Goal: Transaction & Acquisition: Purchase product/service

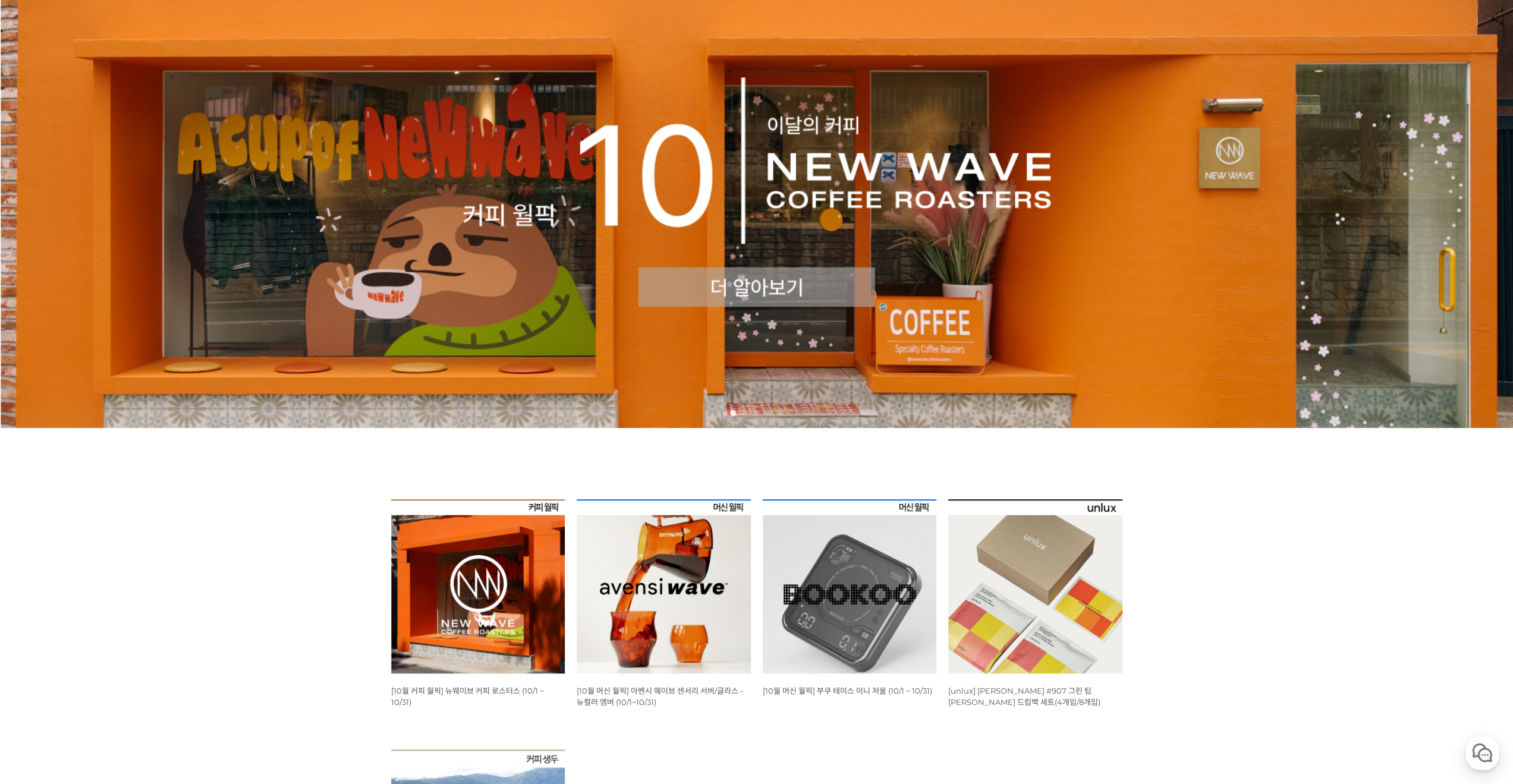
scroll to position [179, 0]
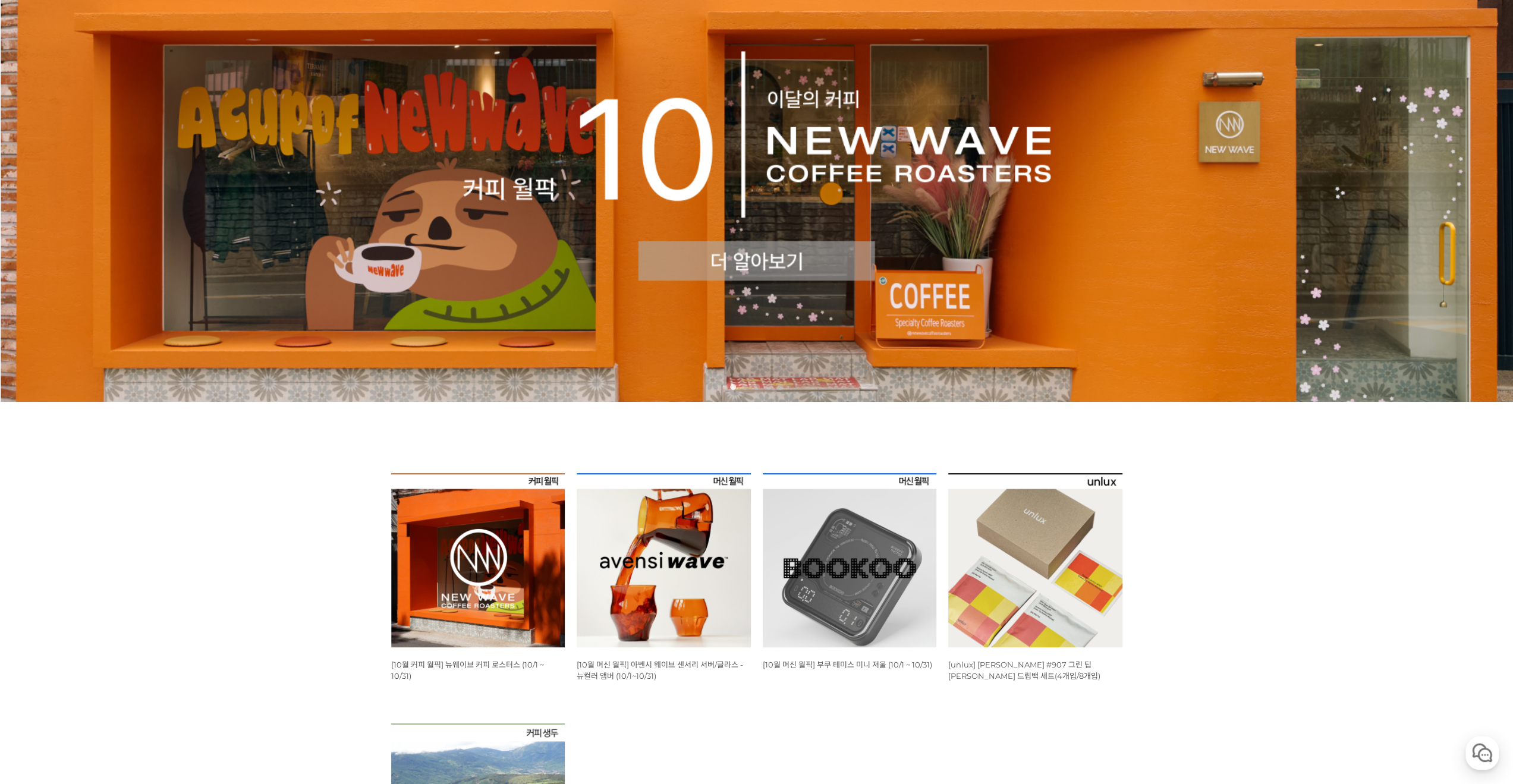
click at [693, 564] on img at bounding box center [663, 561] width 174 height 174
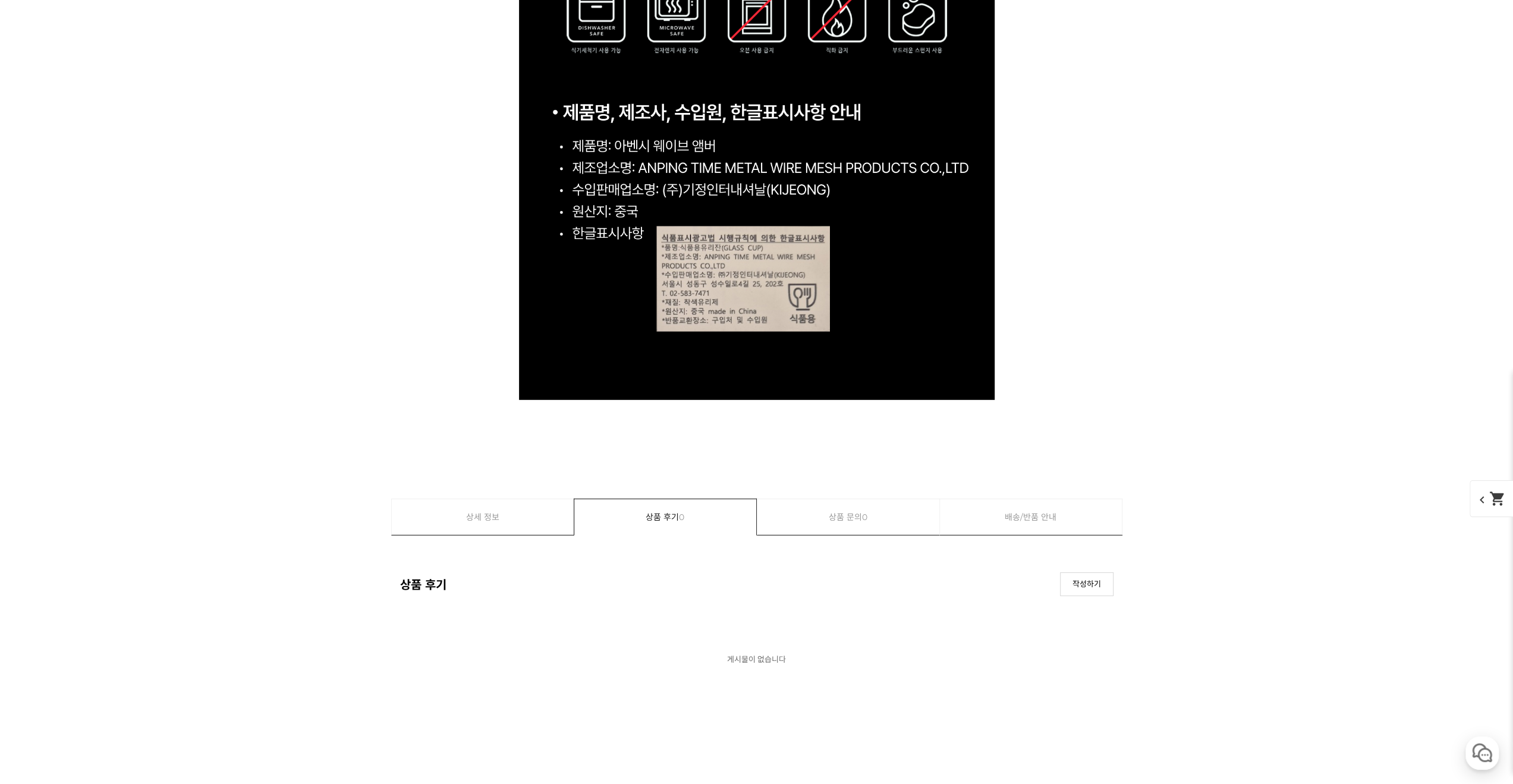
scroll to position [12303, 0]
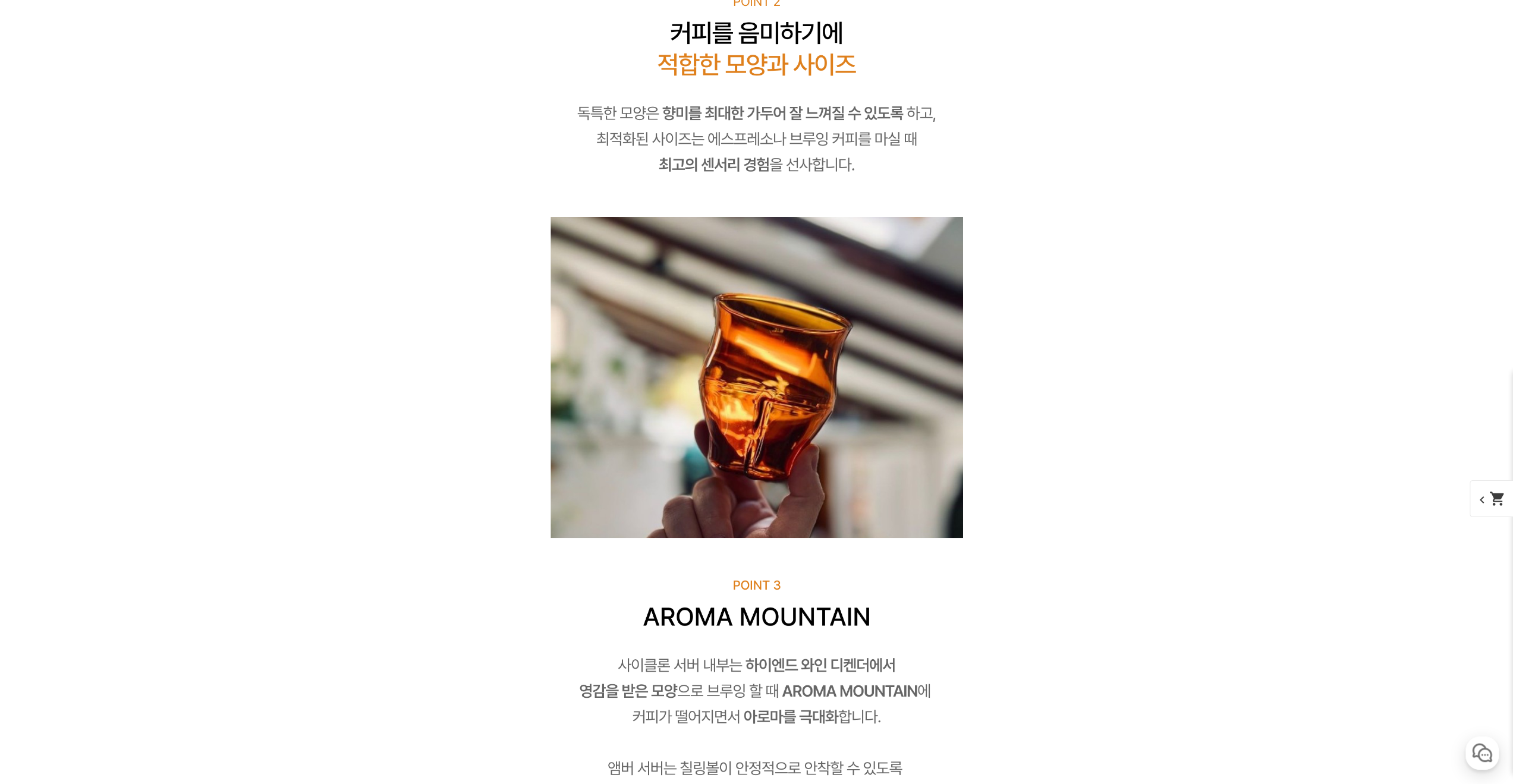
drag, startPoint x: 1156, startPoint y: 581, endPoint x: 959, endPoint y: 256, distance: 380.0
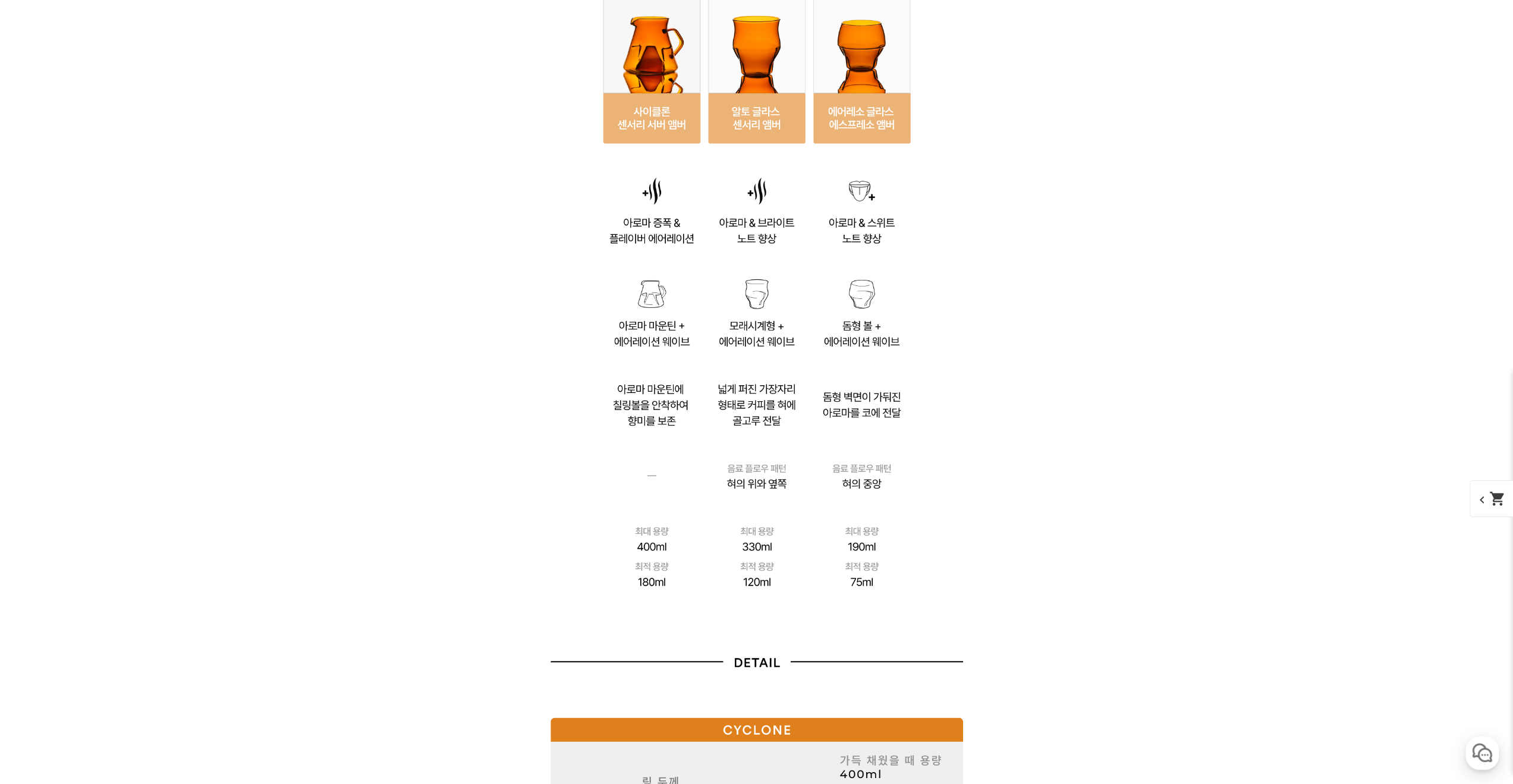
scroll to position [8019, 0]
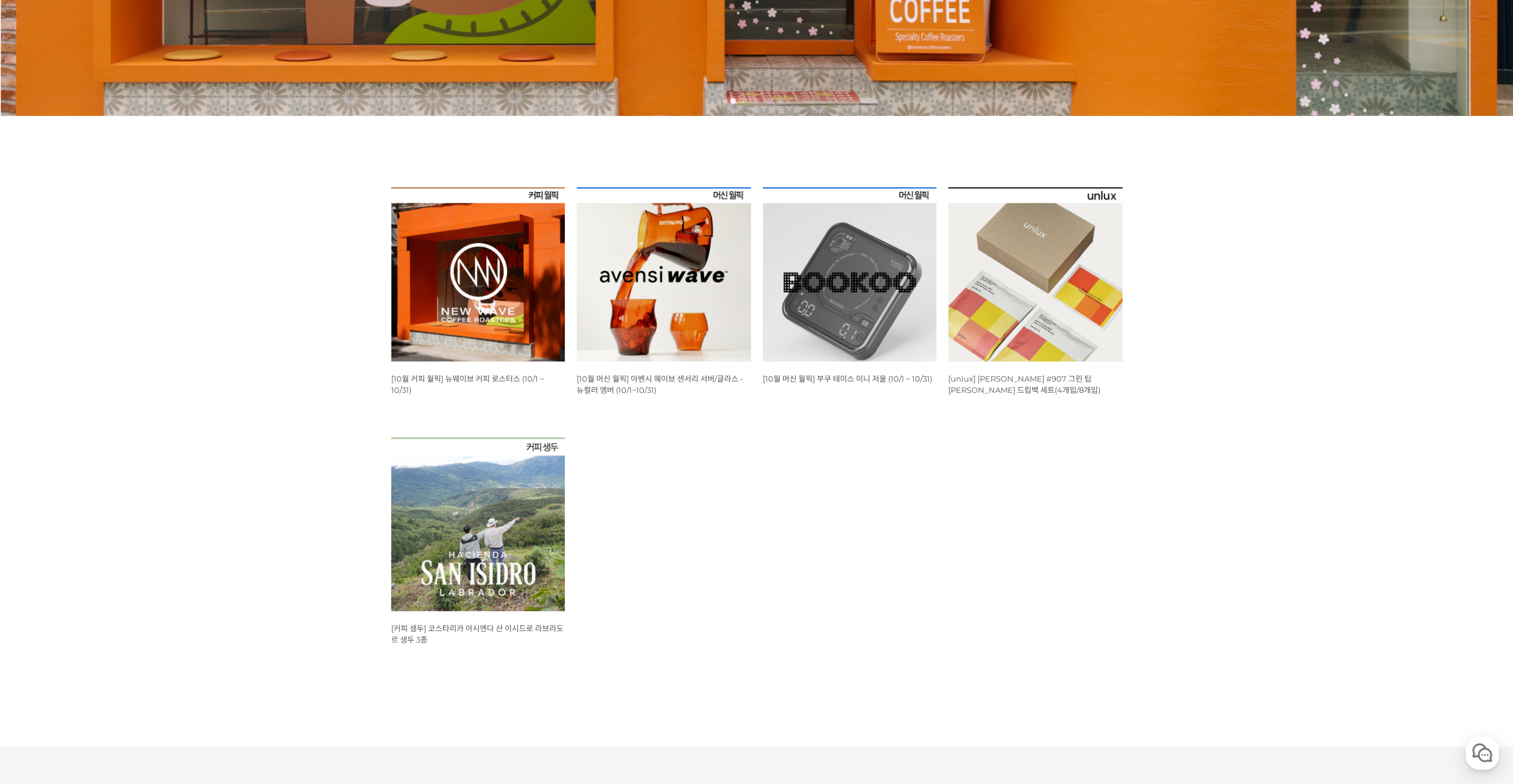
scroll to position [475, 0]
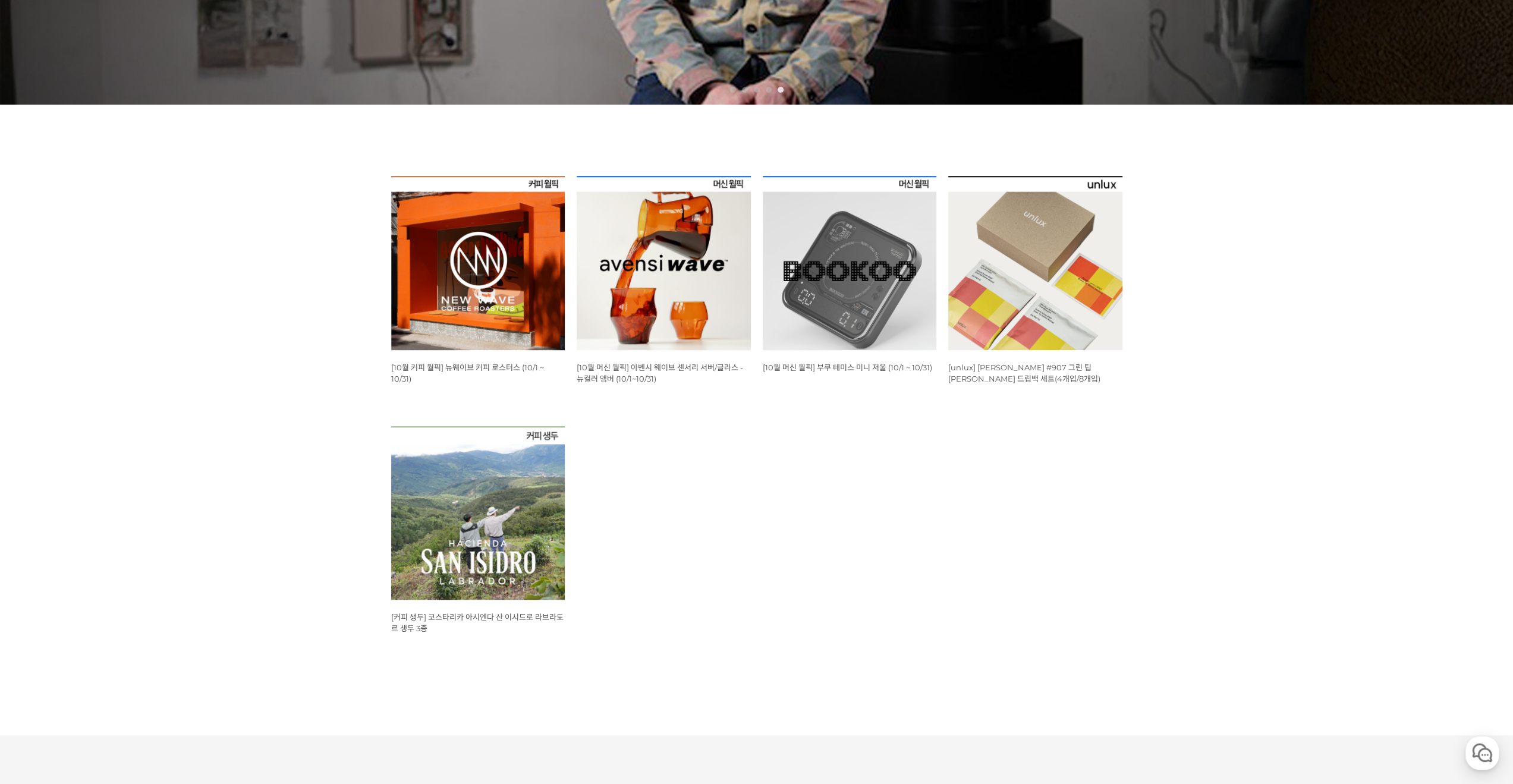
click at [481, 274] on img at bounding box center [478, 263] width 174 height 174
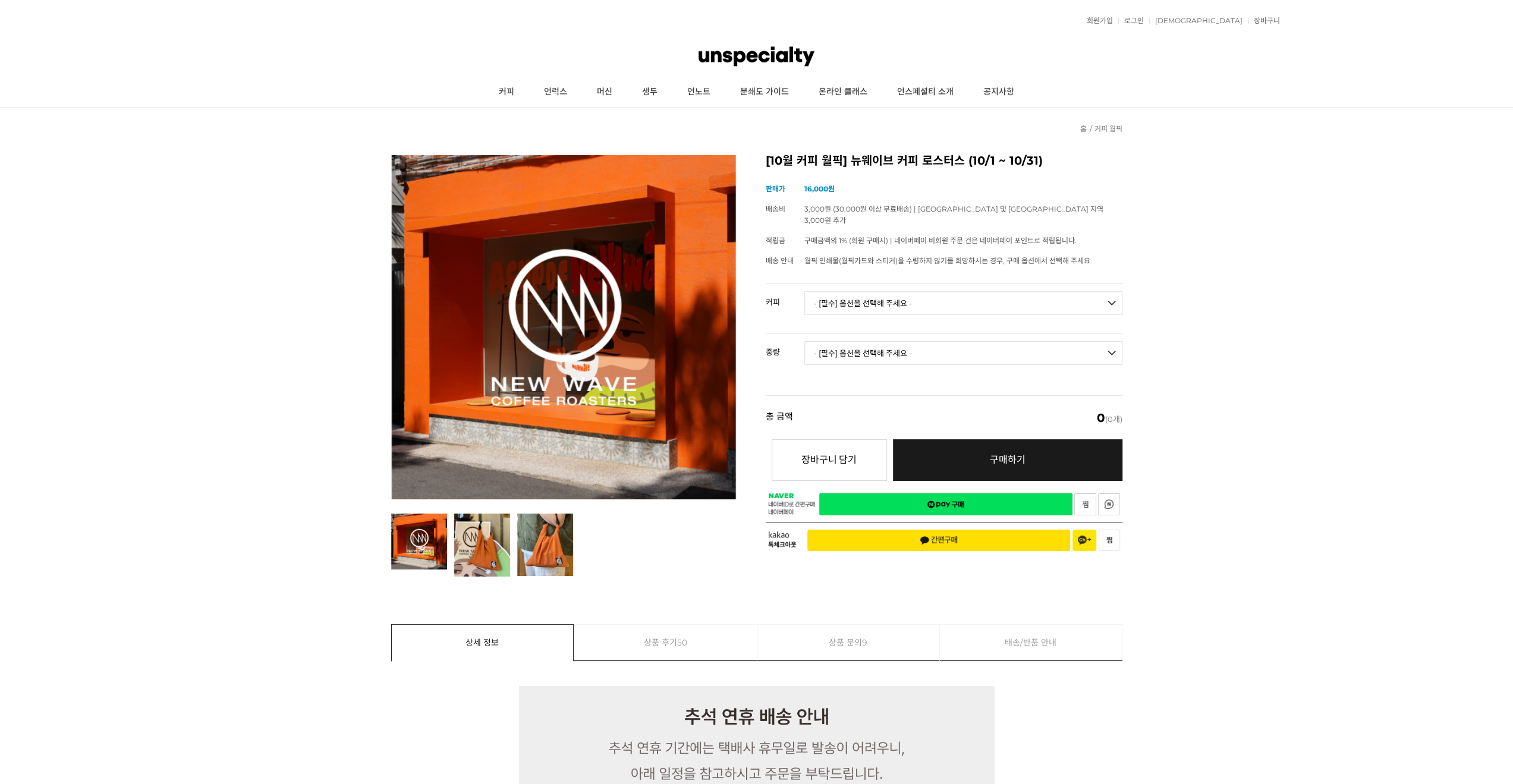
click at [953, 292] on select "- [필수] 옵션을 선택해 주세요 - ------------------- 언스페셜티 분쇄도 가이드 종이 받기 (주문 1건당 최대 1개 제공) …" at bounding box center [963, 304] width 318 height 24
drag, startPoint x: 1003, startPoint y: 294, endPoint x: 997, endPoint y: 301, distance: 9.2
click at [1002, 294] on select "- [필수] 옵션을 선택해 주세요 - ------------------- 언스페셜티 분쇄도 가이드 종이 받기 (주문 1건당 최대 1개 제공) …" at bounding box center [963, 304] width 318 height 24
select select "언스페셜티 분쇄도 가이드 종이 받기 (주문 1건당 최대 1개 제공)"
click at [804, 292] on select "- [필수] 옵션을 선택해 주세요 - ------------------- 언스페셜티 분쇄도 가이드 종이 받기 (주문 1건당 최대 1개 제공) …" at bounding box center [963, 304] width 318 height 24
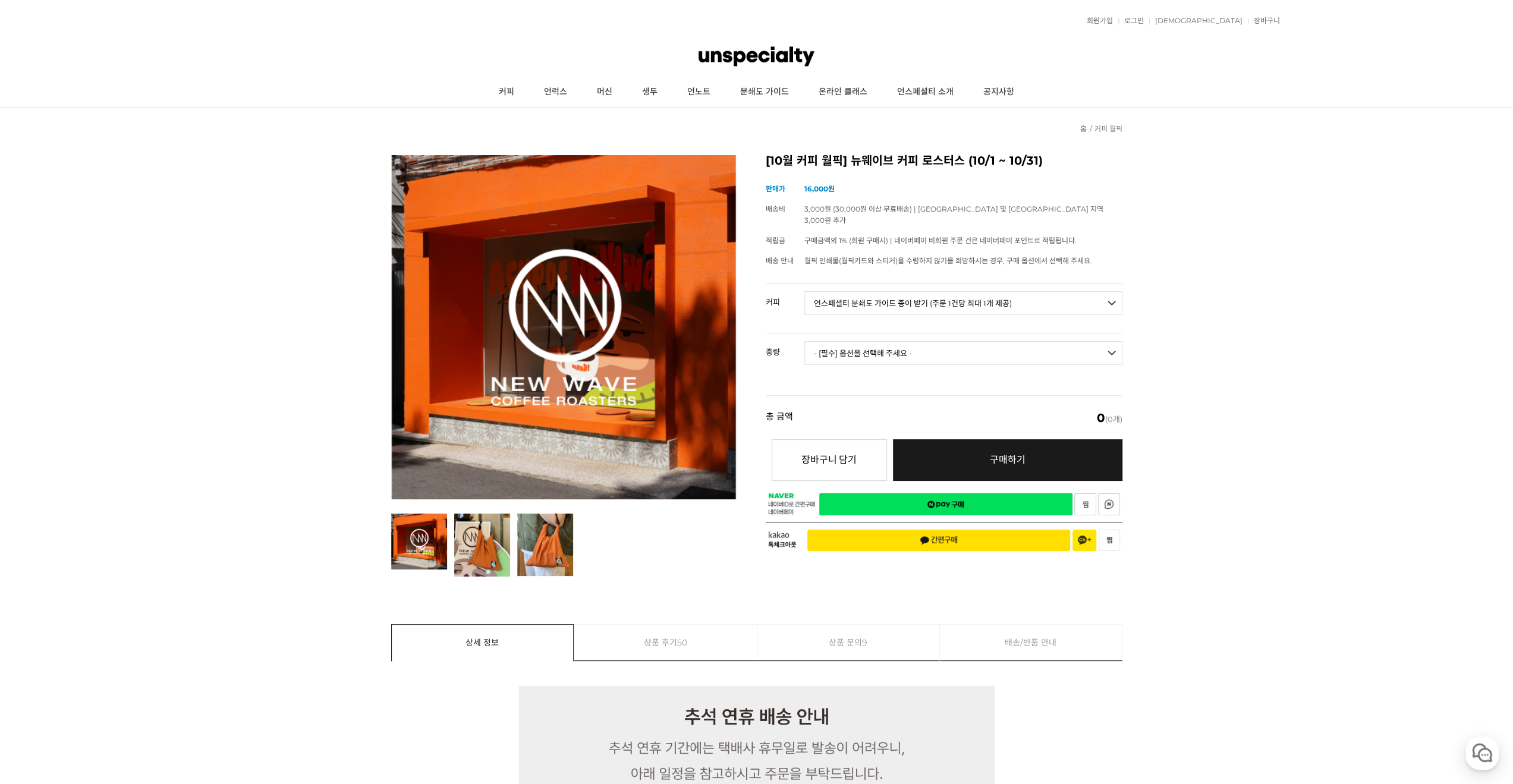
click at [969, 346] on select "- [필수] 옵션을 선택해 주세요 - ------------------- 해당없음" at bounding box center [963, 354] width 318 height 24
select select "해당없음"
click at [804, 342] on select "- [필수] 옵션을 선택해 주세요 - ------------------- 해당없음" at bounding box center [963, 354] width 318 height 24
select select "*"
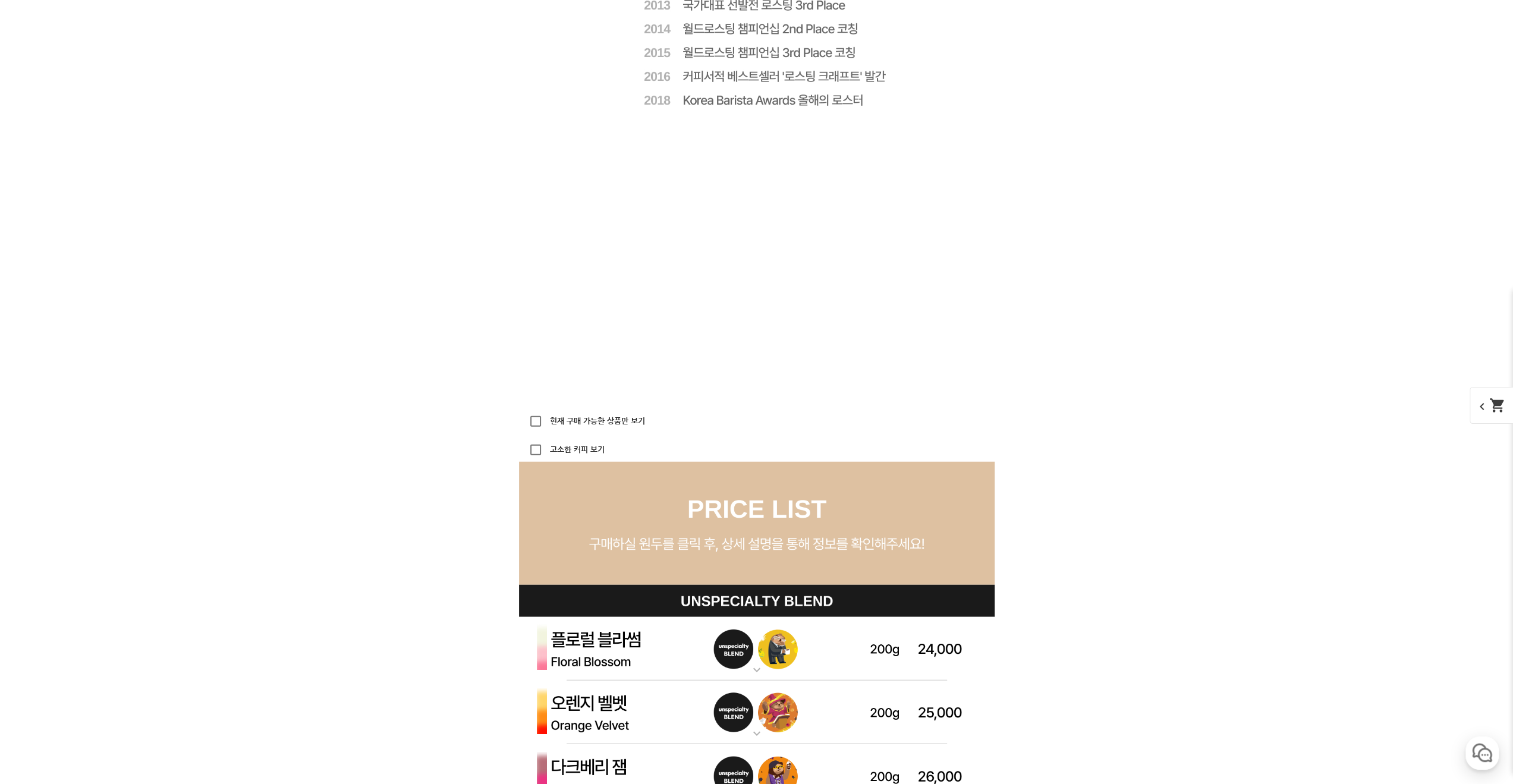
scroll to position [3290, 0]
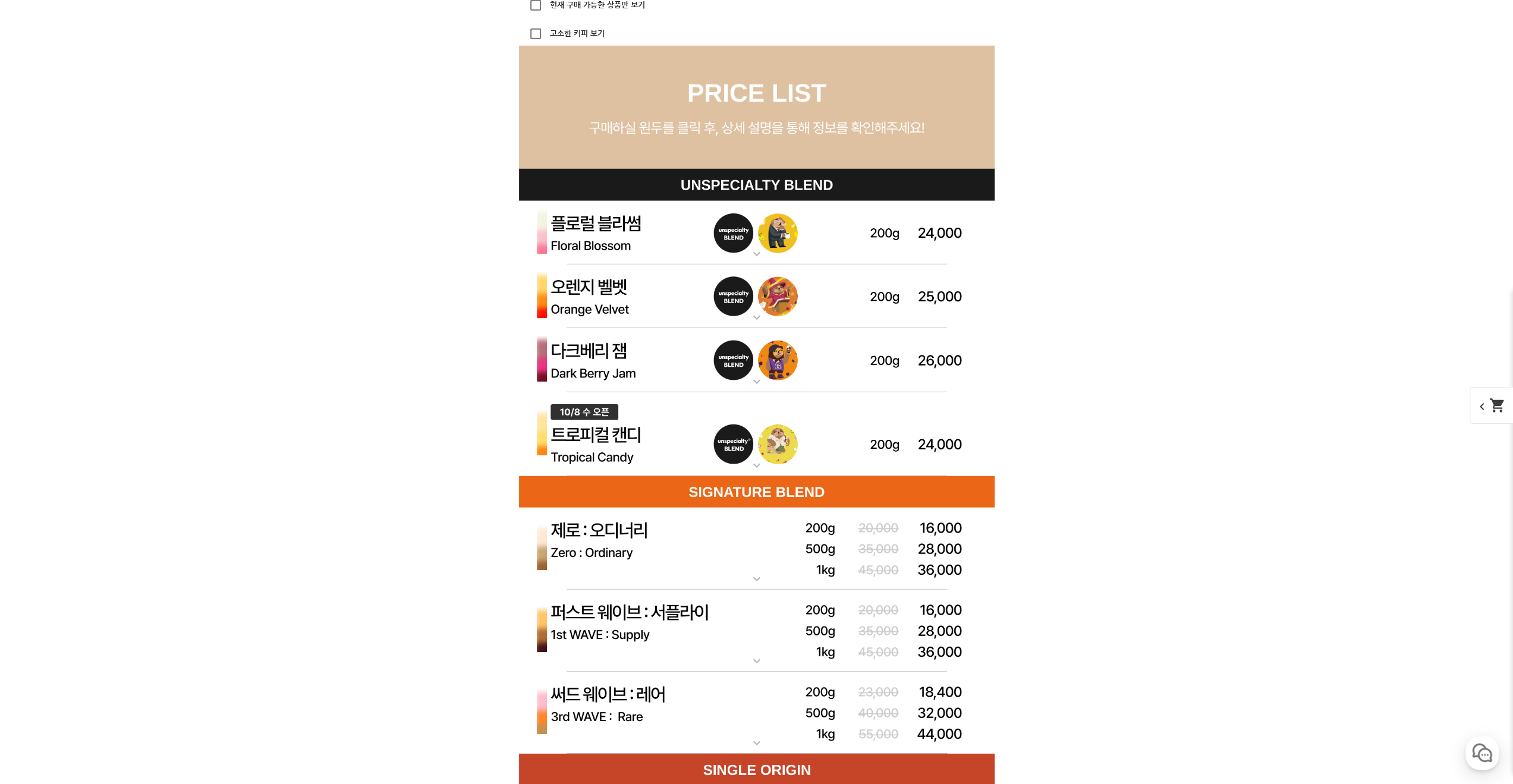
click at [858, 457] on img at bounding box center [756, 435] width 475 height 85
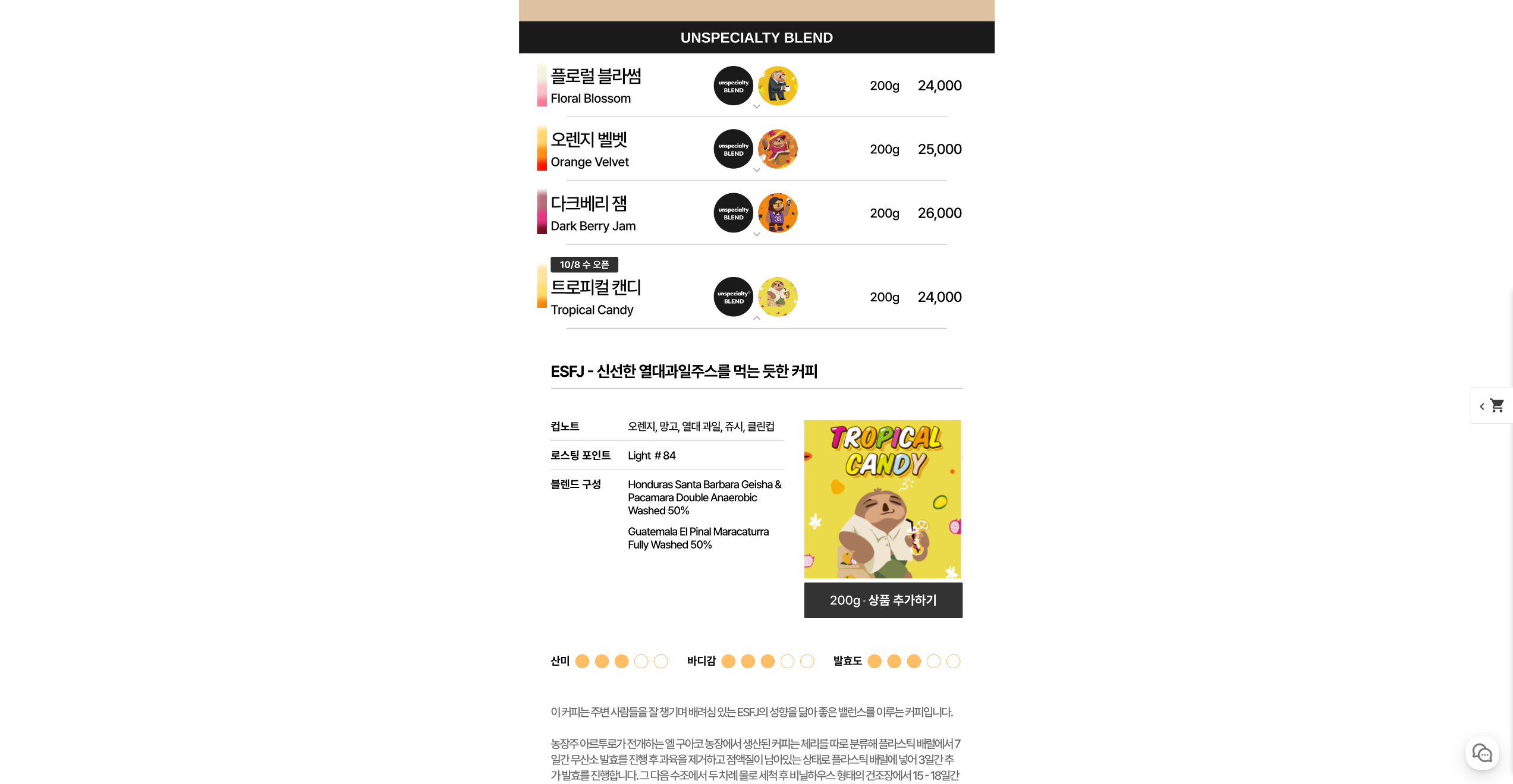
scroll to position [3528, 0]
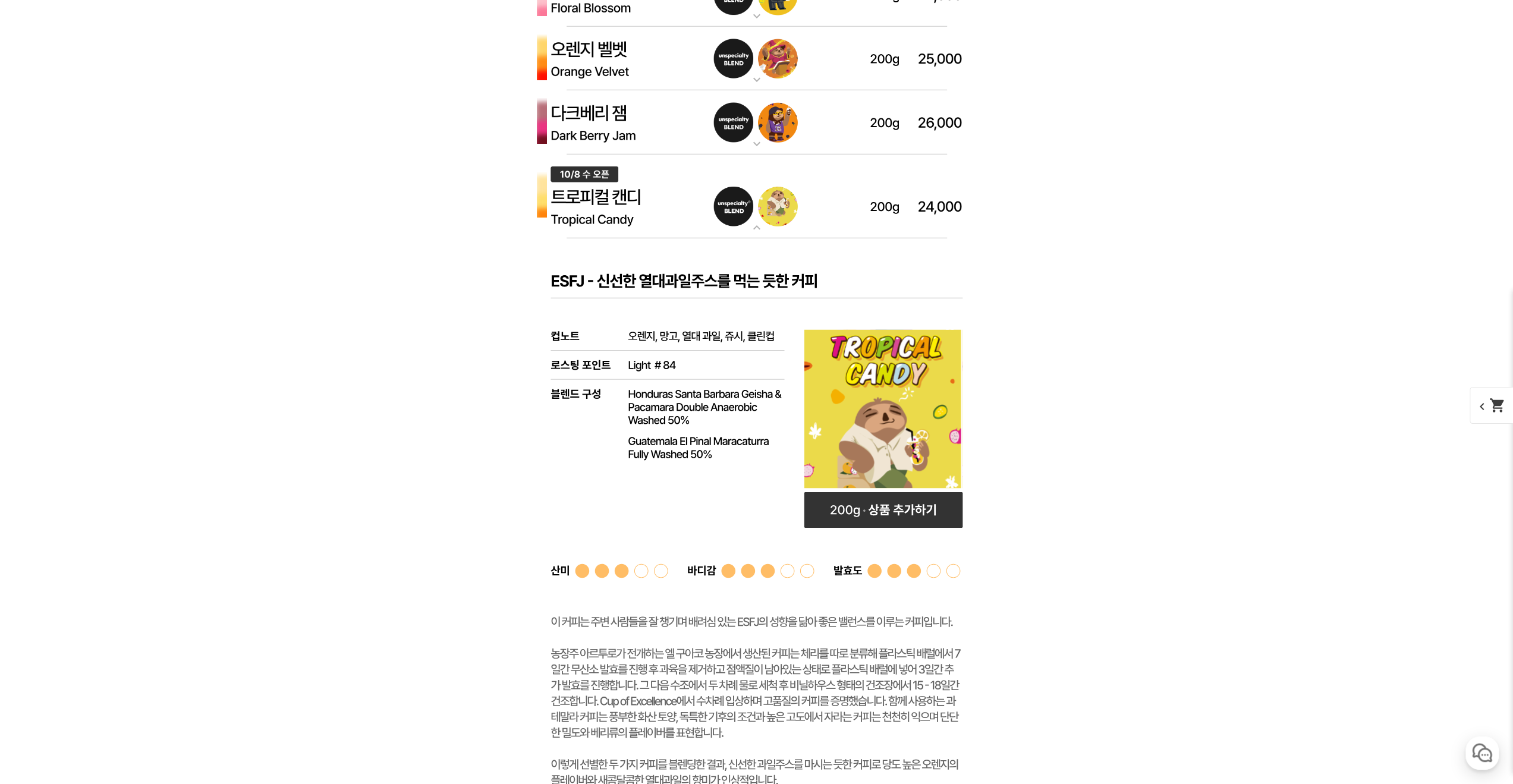
click at [871, 200] on img at bounding box center [756, 197] width 475 height 85
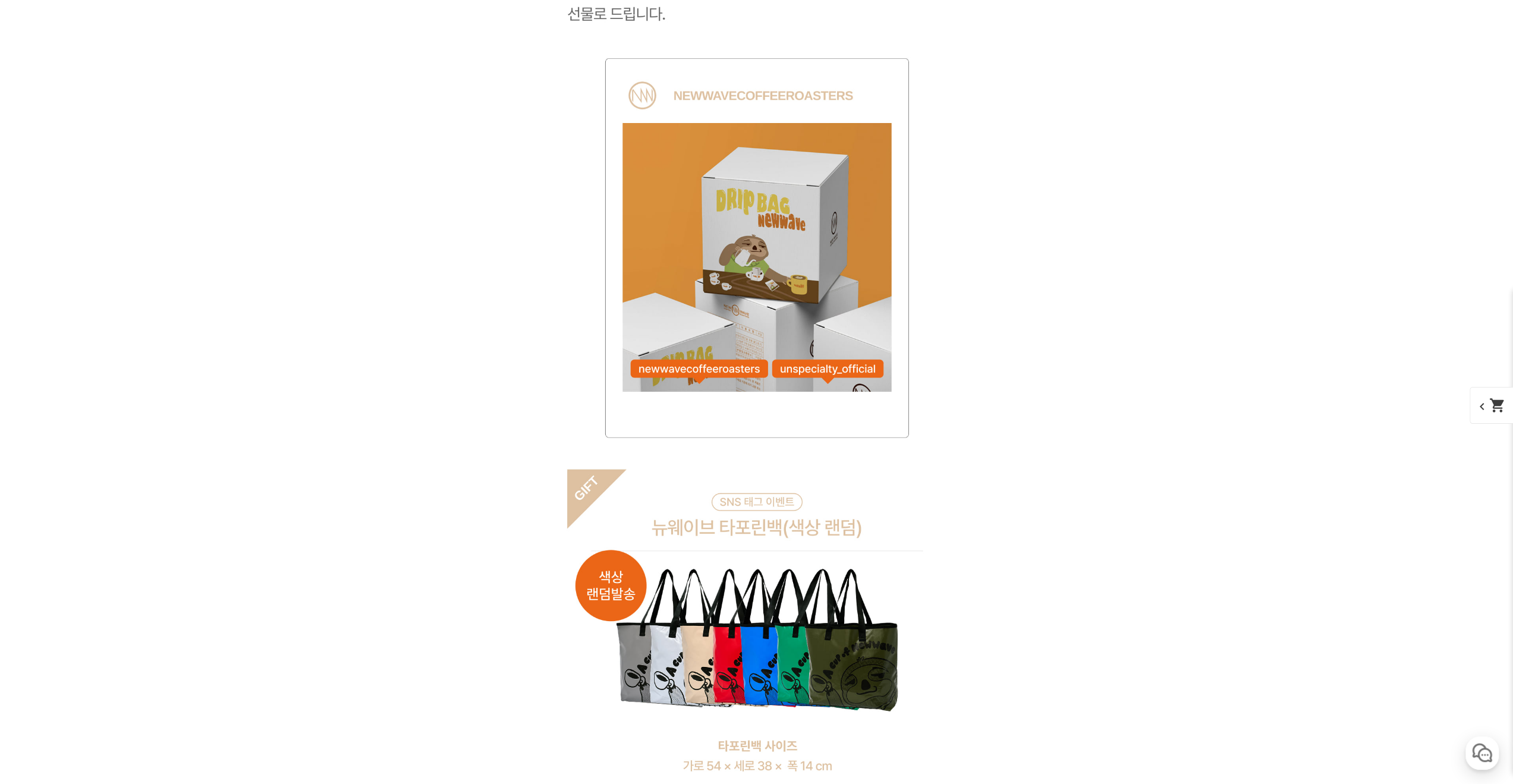
scroll to position [9530, 0]
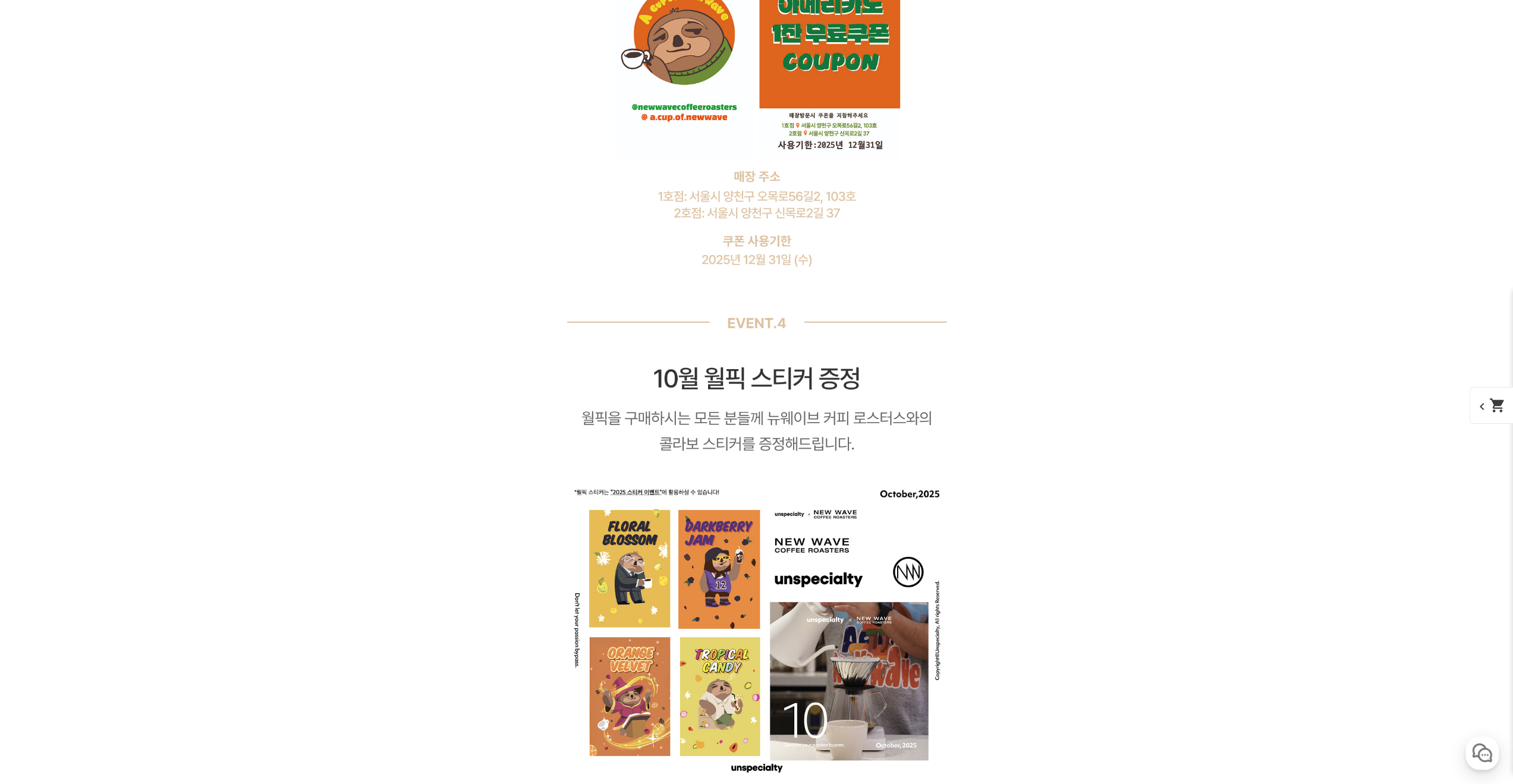
drag, startPoint x: 1116, startPoint y: 565, endPoint x: 968, endPoint y: 124, distance: 465.2
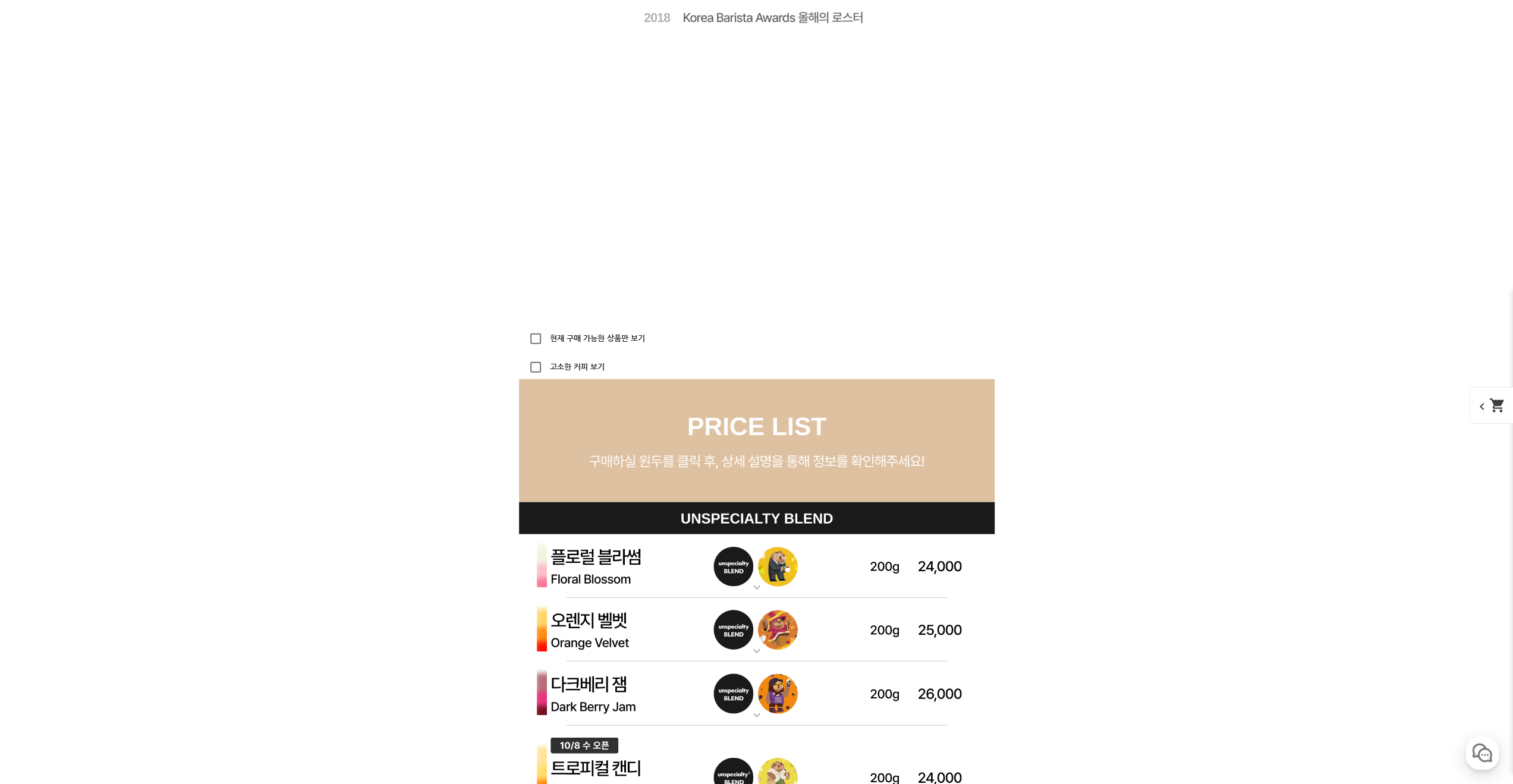
drag, startPoint x: 1132, startPoint y: 586, endPoint x: 1246, endPoint y: 781, distance: 225.9
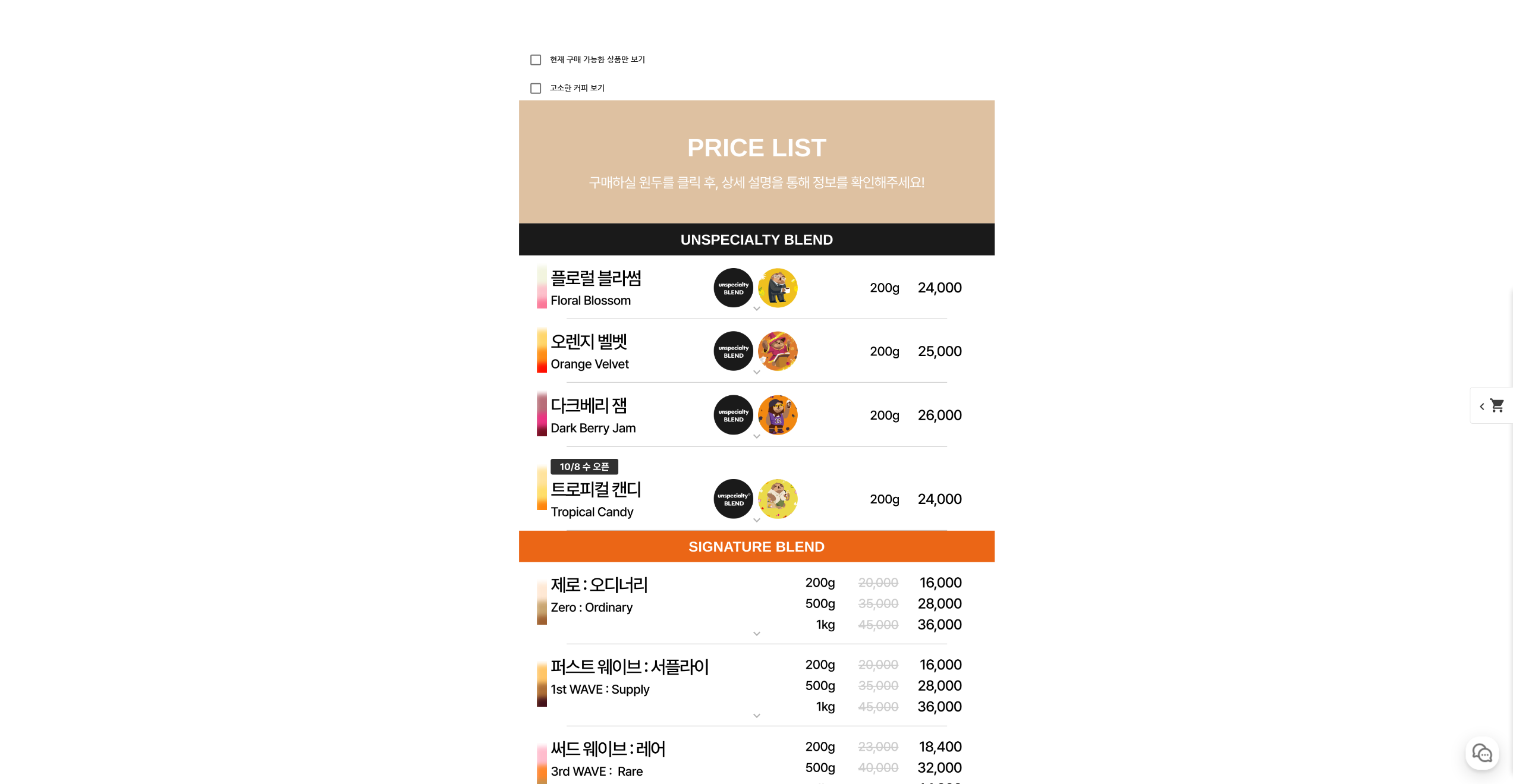
scroll to position [3648, 0]
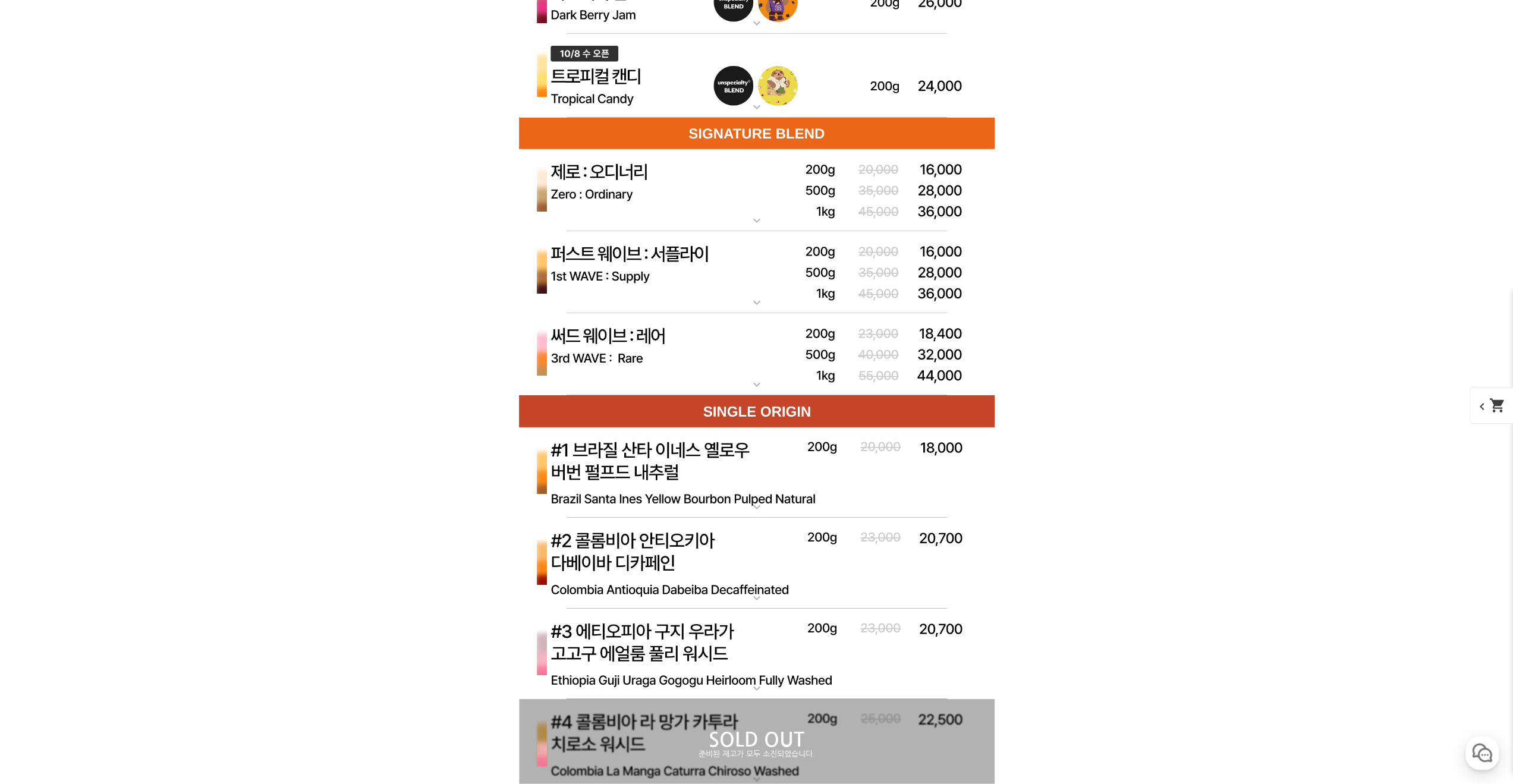
click at [623, 194] on img at bounding box center [756, 191] width 475 height 83
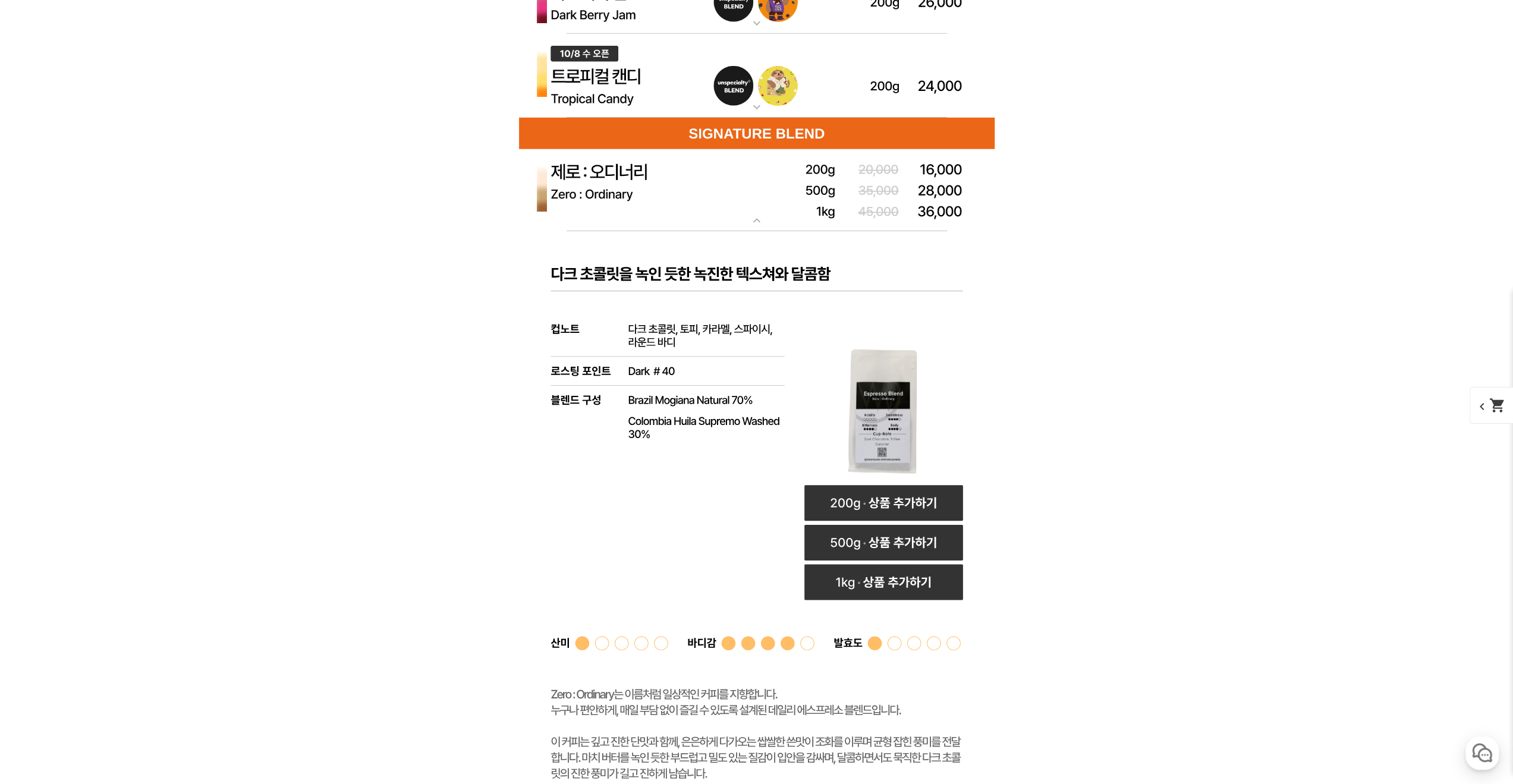
click at [623, 194] on img at bounding box center [756, 191] width 475 height 83
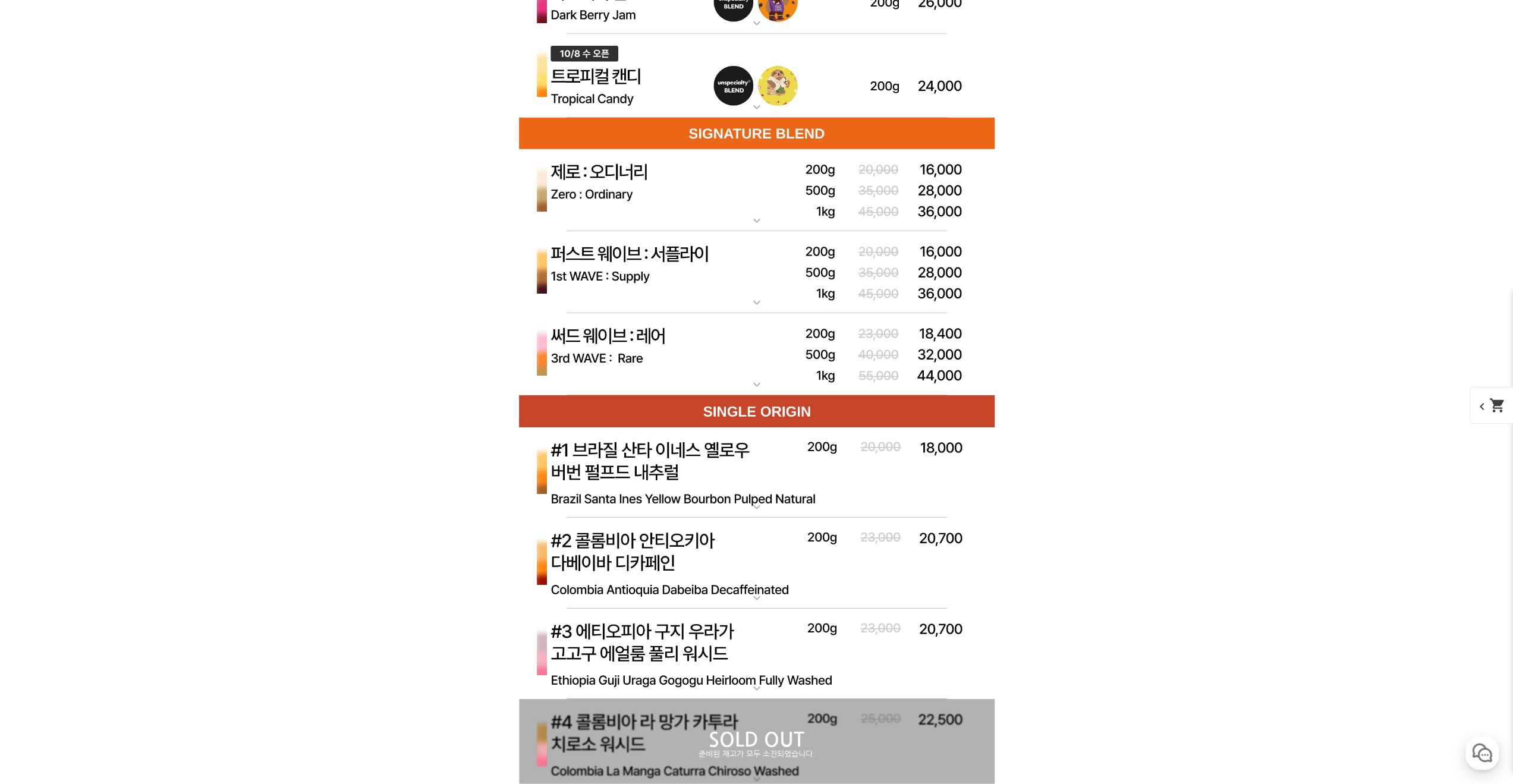
click at [622, 273] on img at bounding box center [756, 273] width 475 height 83
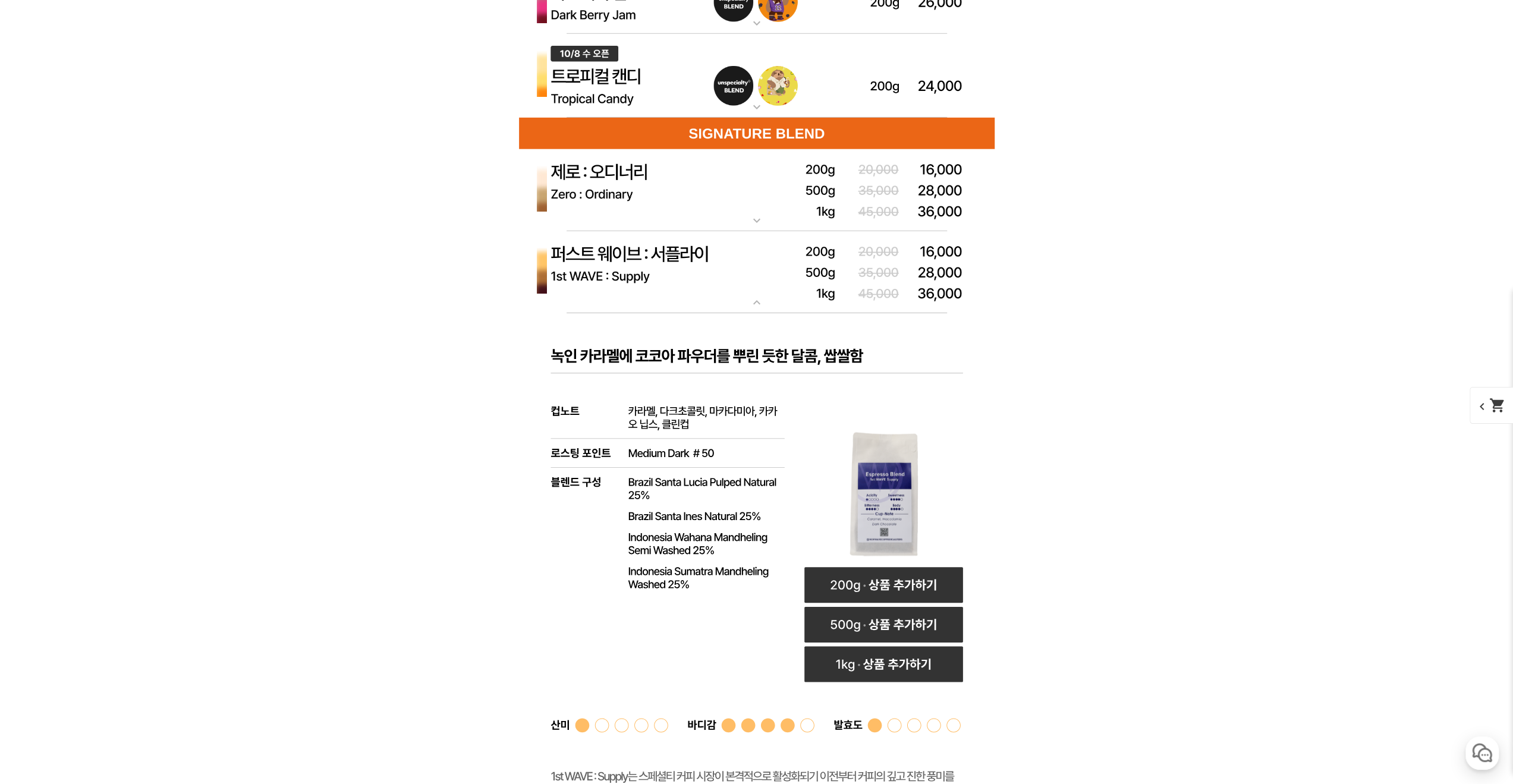
click at [622, 273] on img at bounding box center [756, 273] width 475 height 83
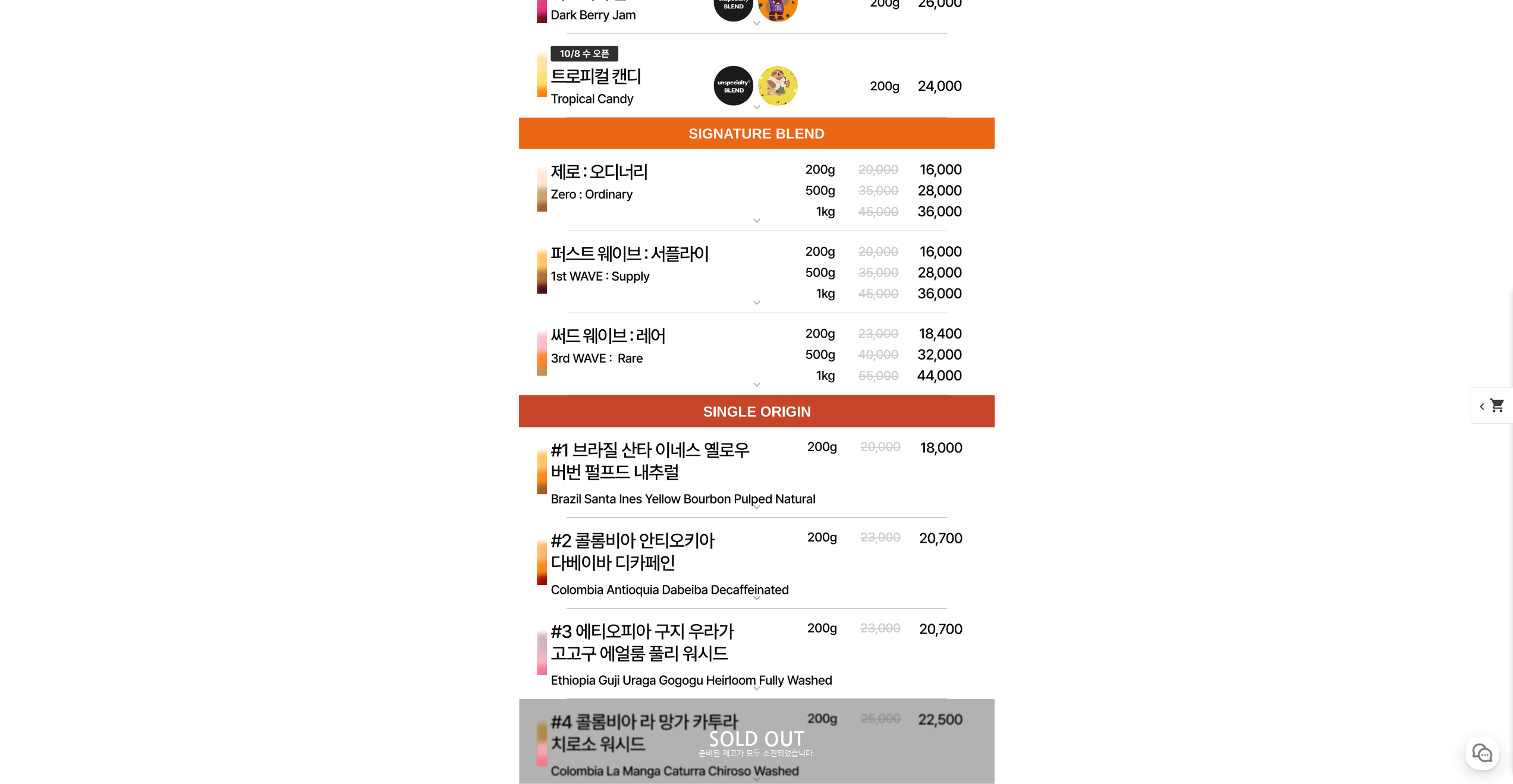
click at [632, 352] on img at bounding box center [756, 354] width 475 height 83
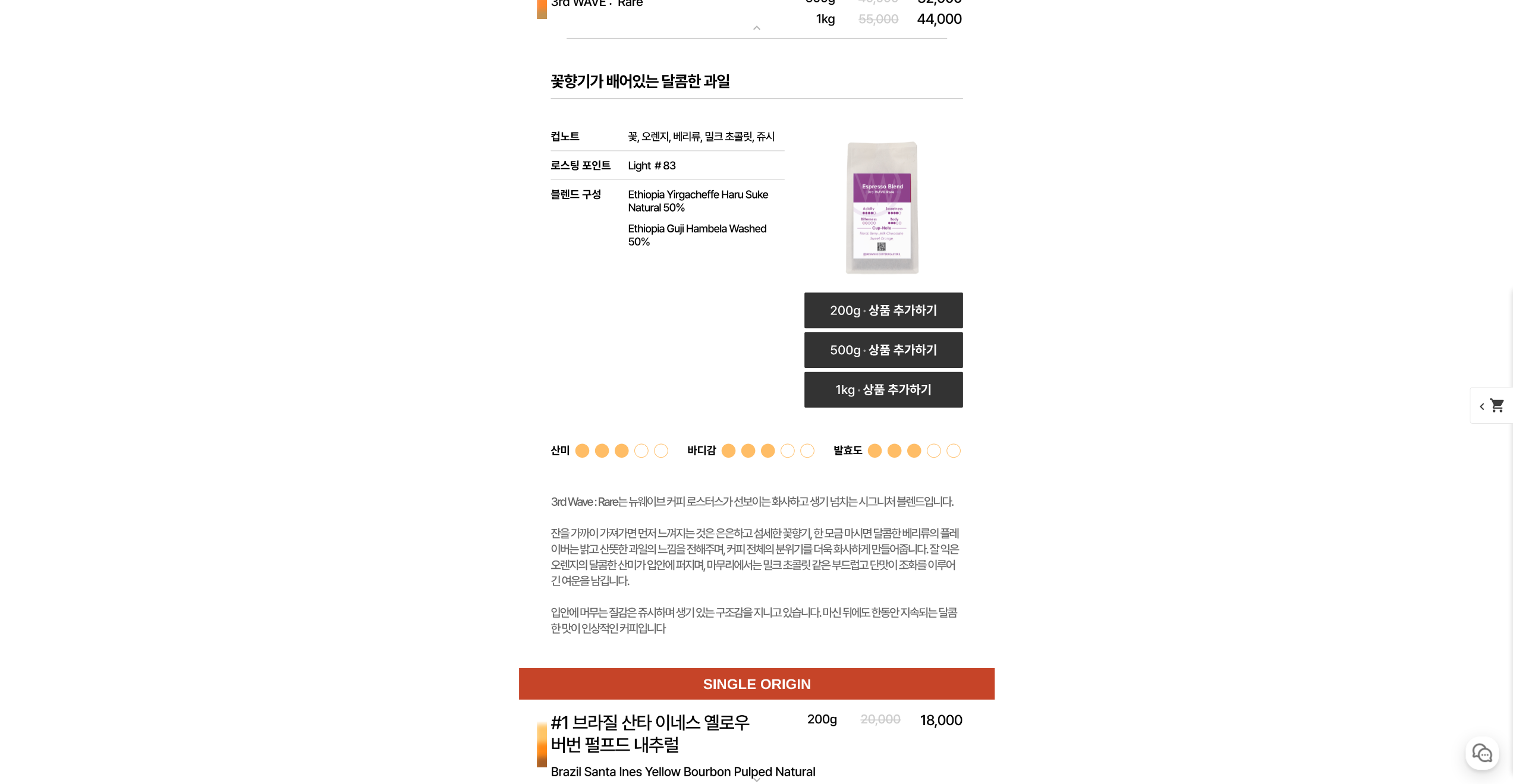
scroll to position [3827, 0]
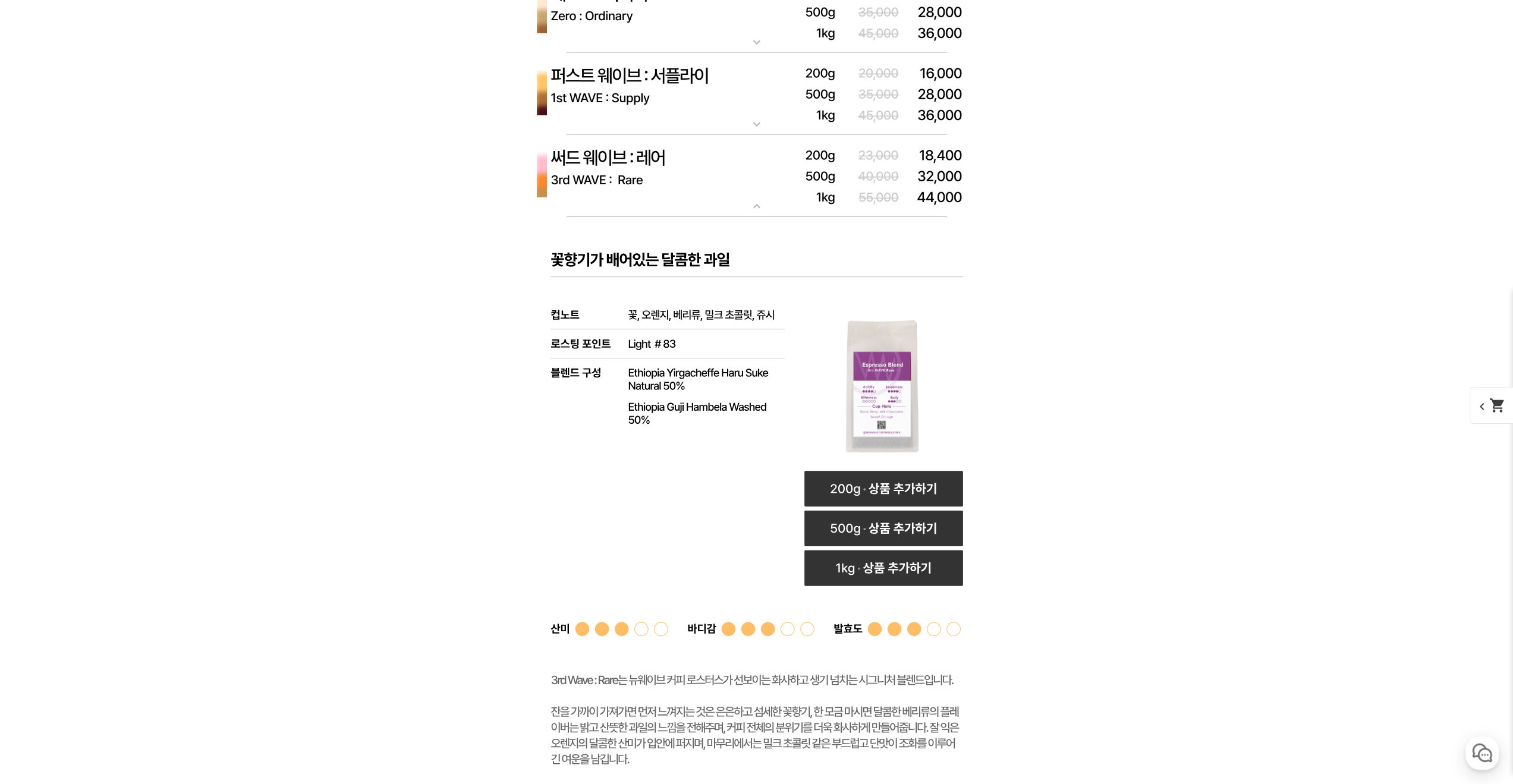
click at [649, 87] on img at bounding box center [756, 94] width 475 height 83
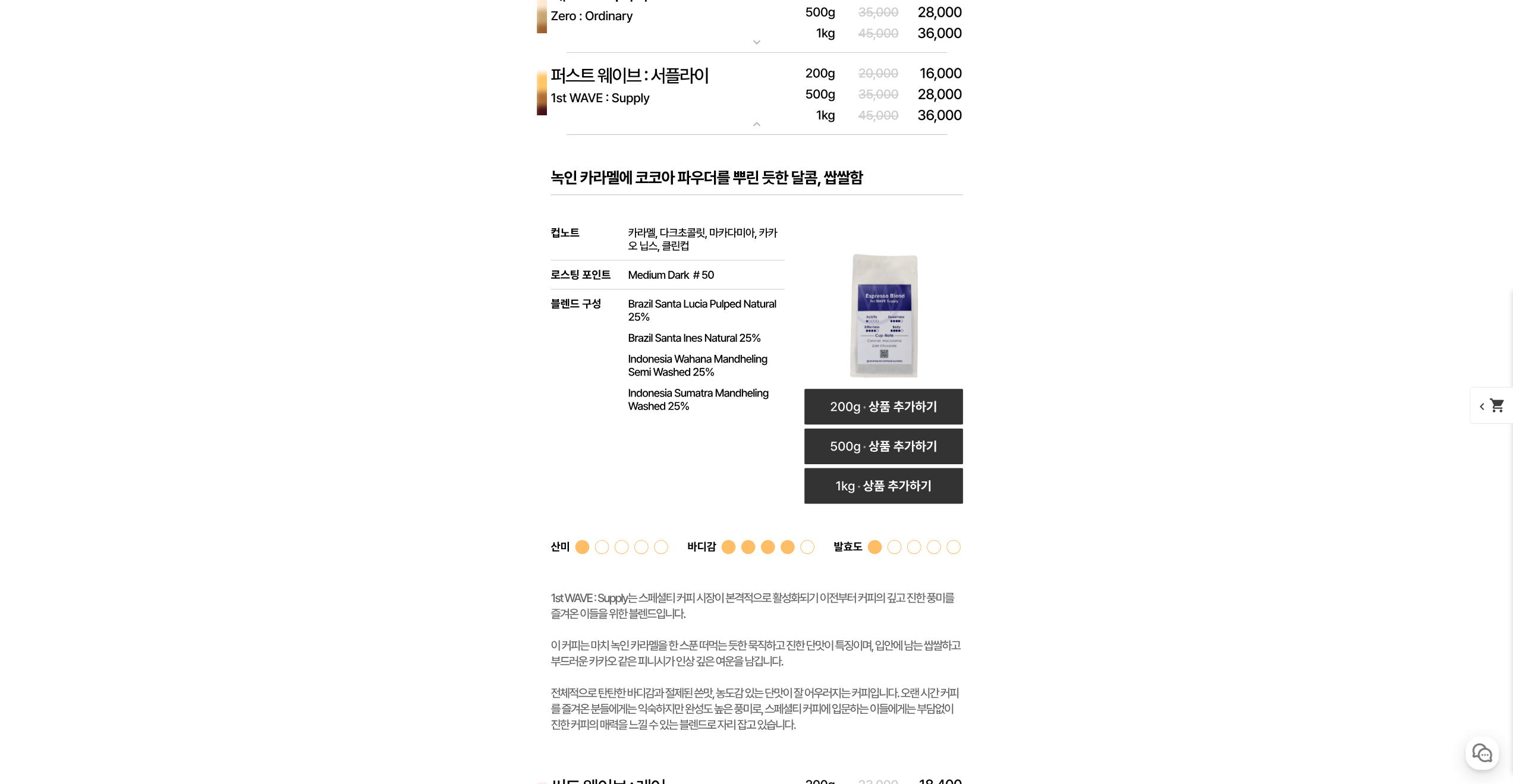
click at [699, 35] on img at bounding box center [756, 12] width 475 height 83
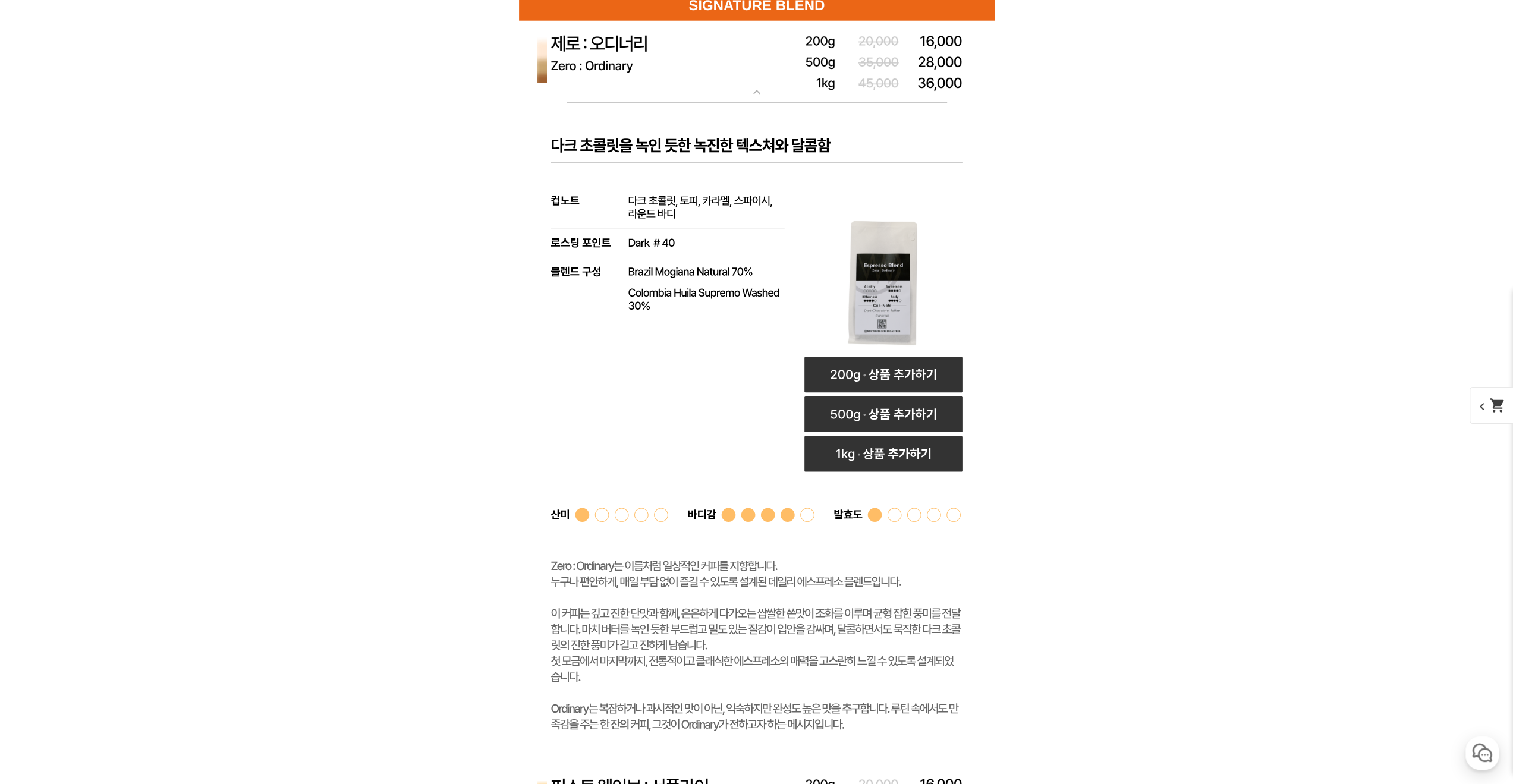
scroll to position [3767, 0]
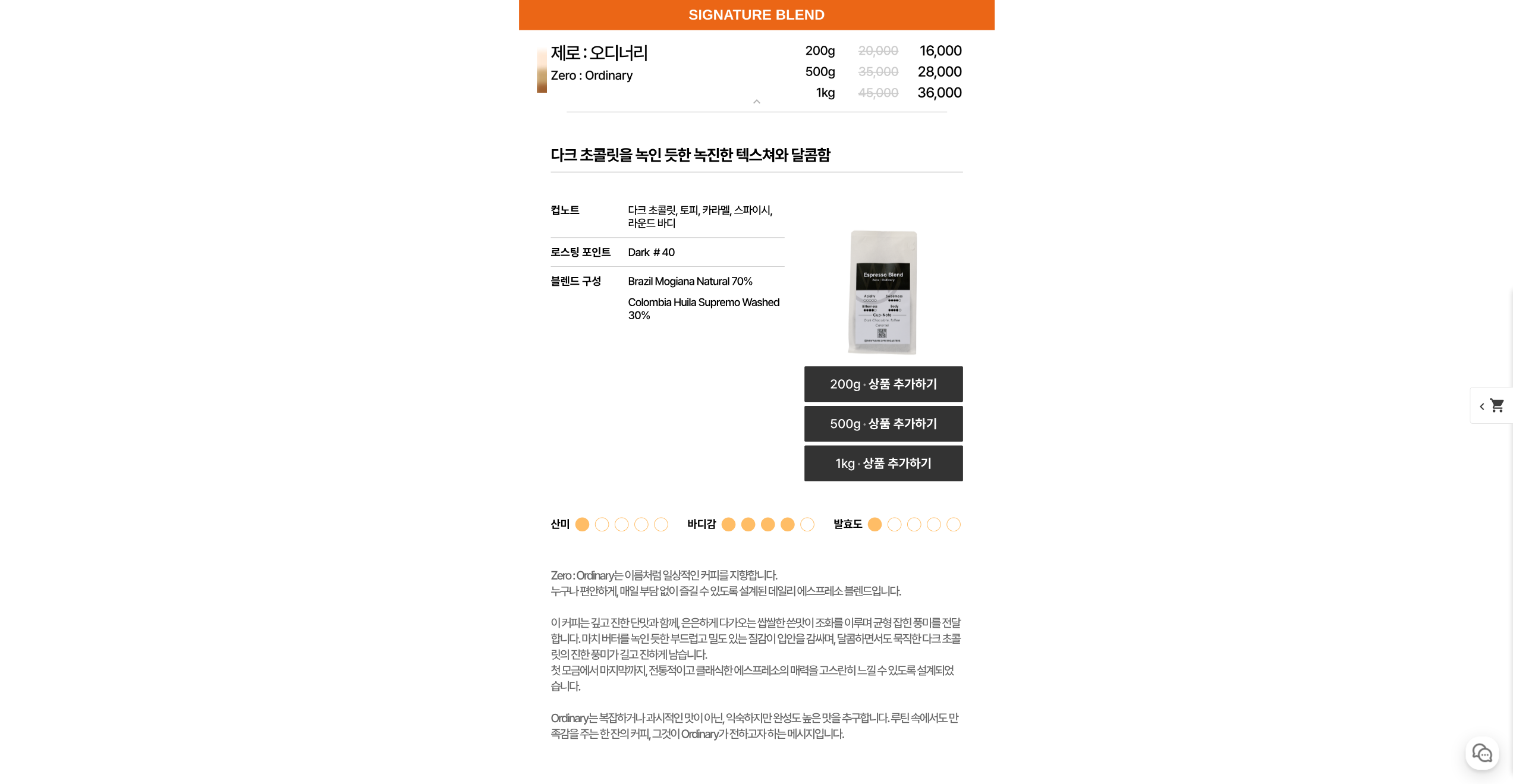
click at [689, 89] on img at bounding box center [756, 72] width 475 height 83
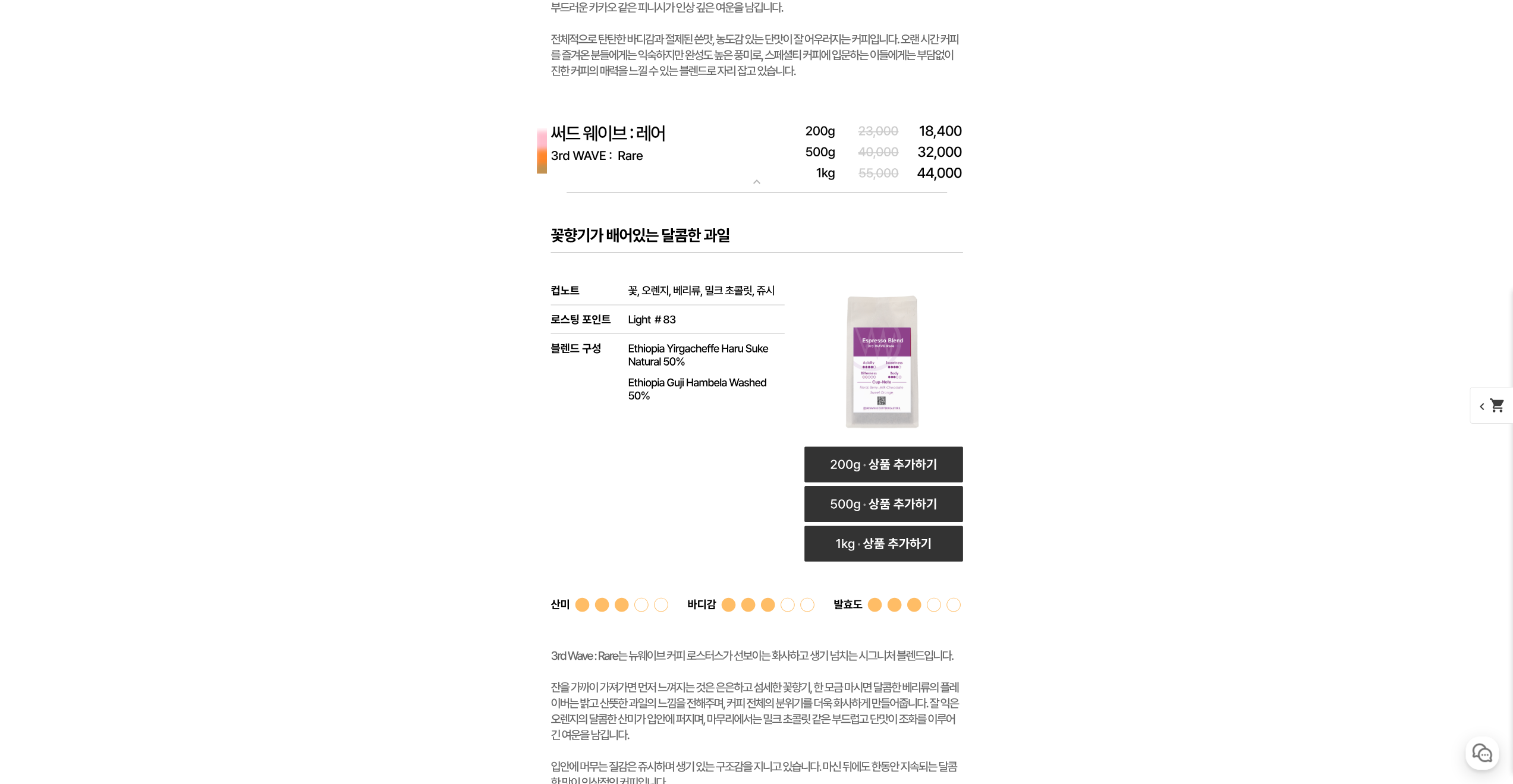
scroll to position [4719, 0]
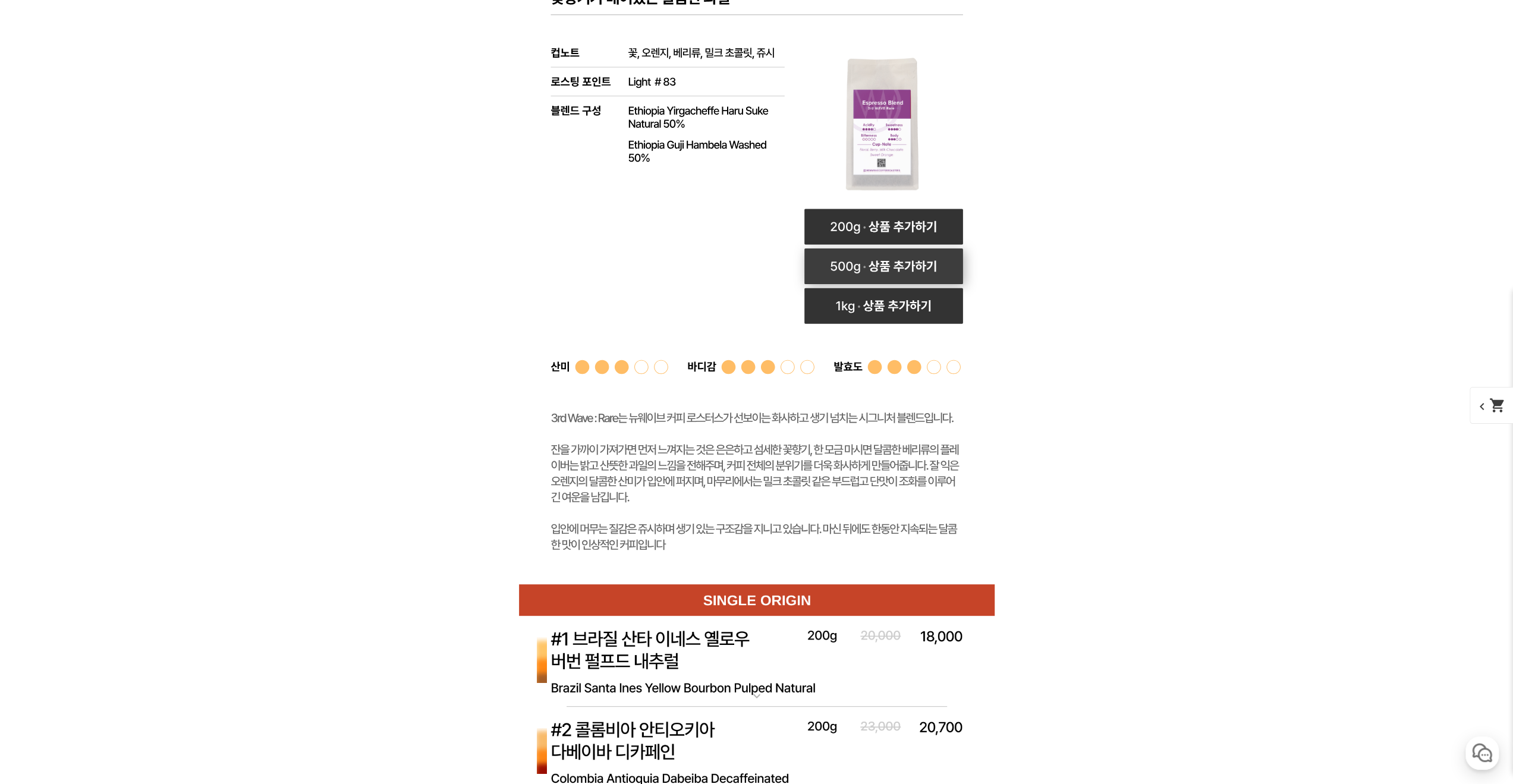
click at [934, 273] on rect at bounding box center [883, 266] width 159 height 35
select select "써드 웨이브 : 레어 (하우스 블렌드)"
select select "500g"
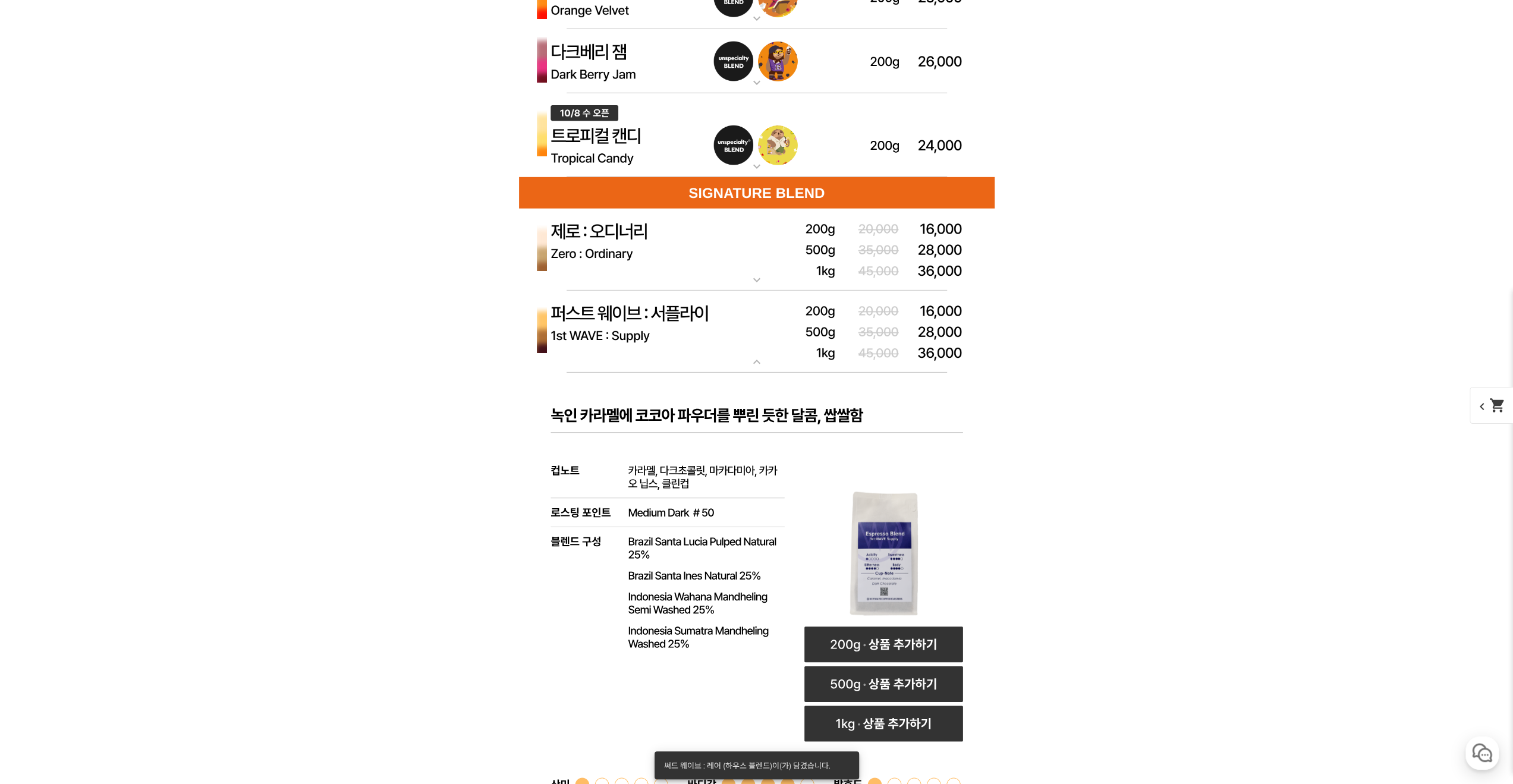
scroll to position [3886, 0]
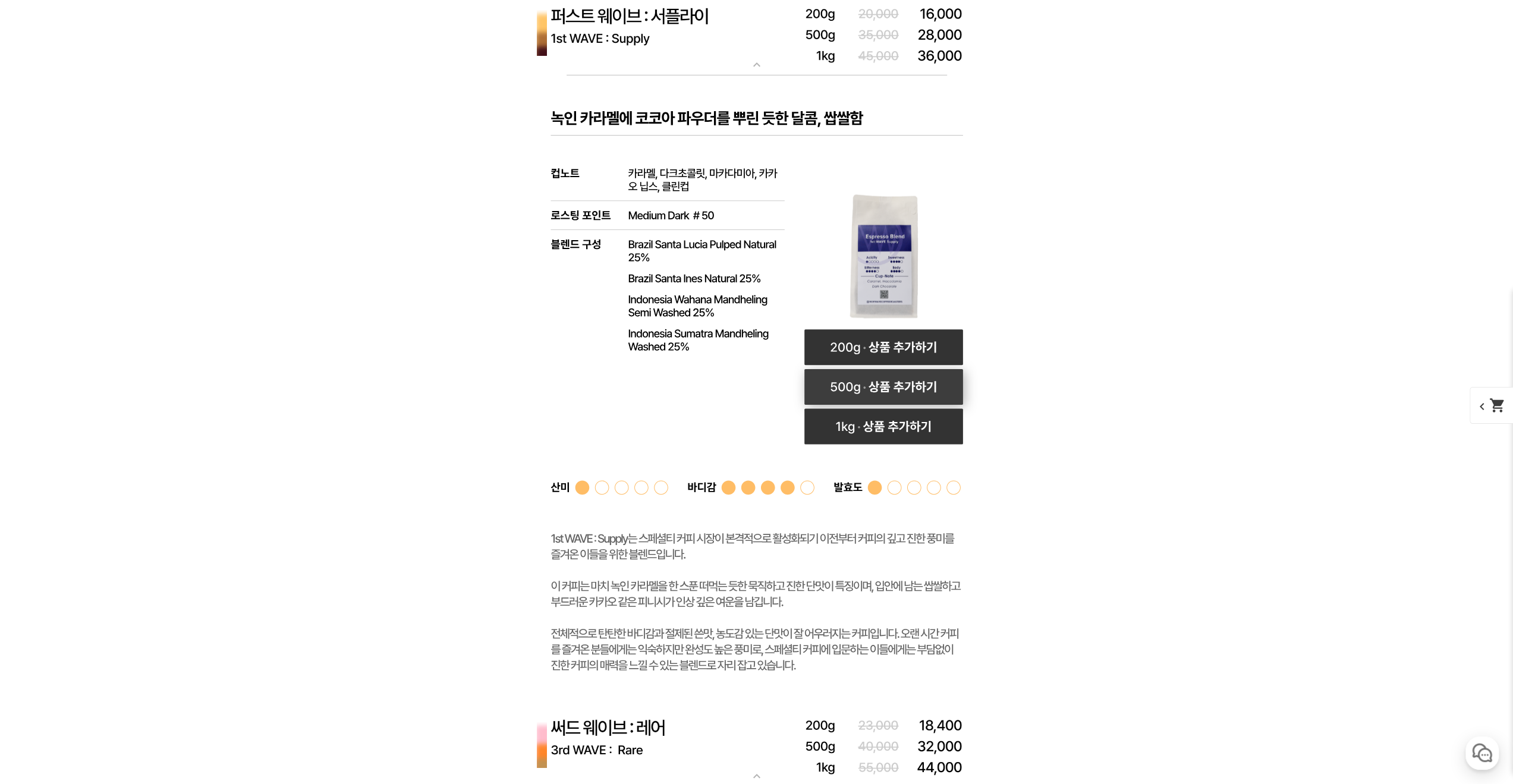
click at [903, 387] on rect at bounding box center [883, 386] width 159 height 35
select select "퍼스트 웨이브 : 서플라이 (하우스 블렌드)"
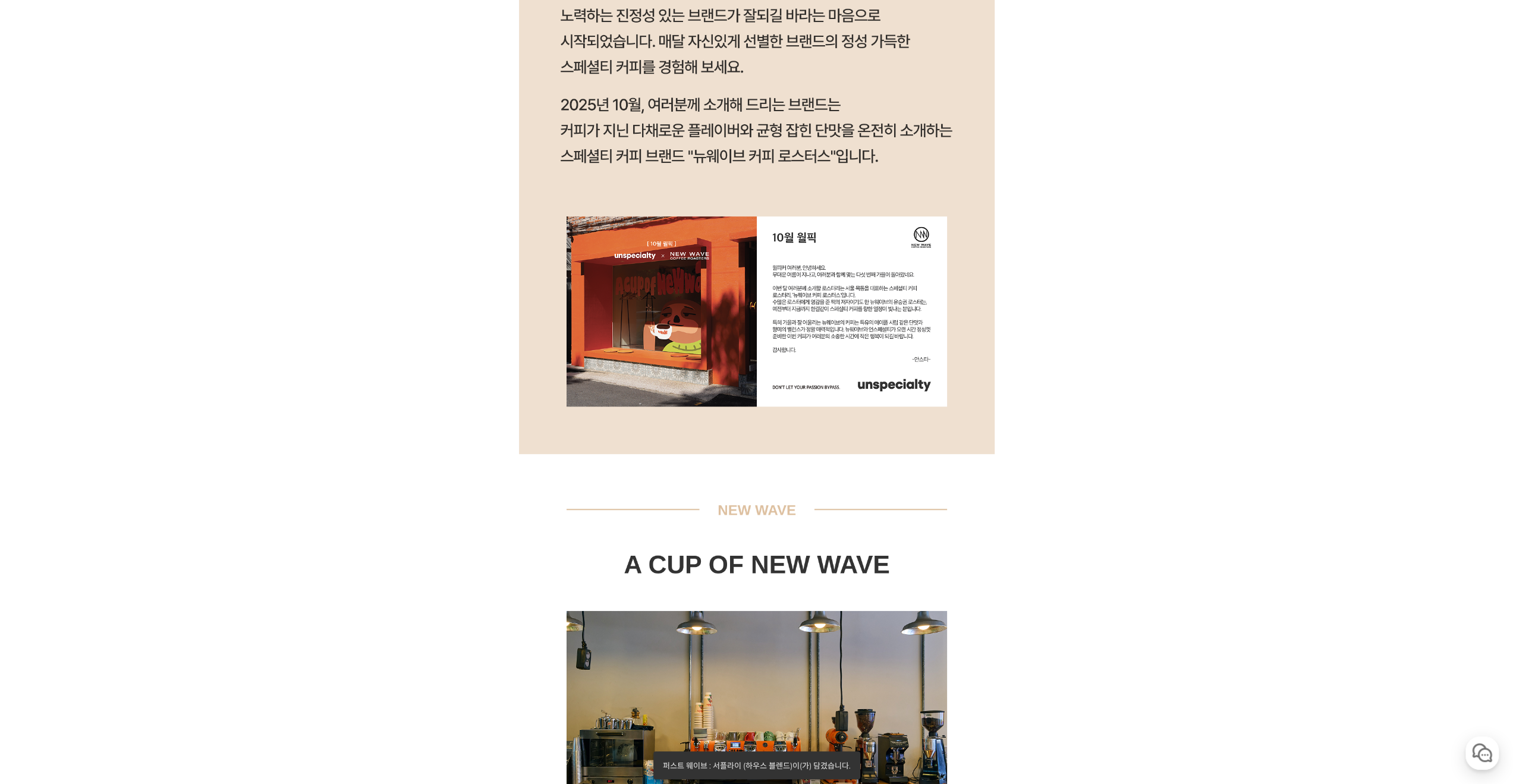
scroll to position [0, 0]
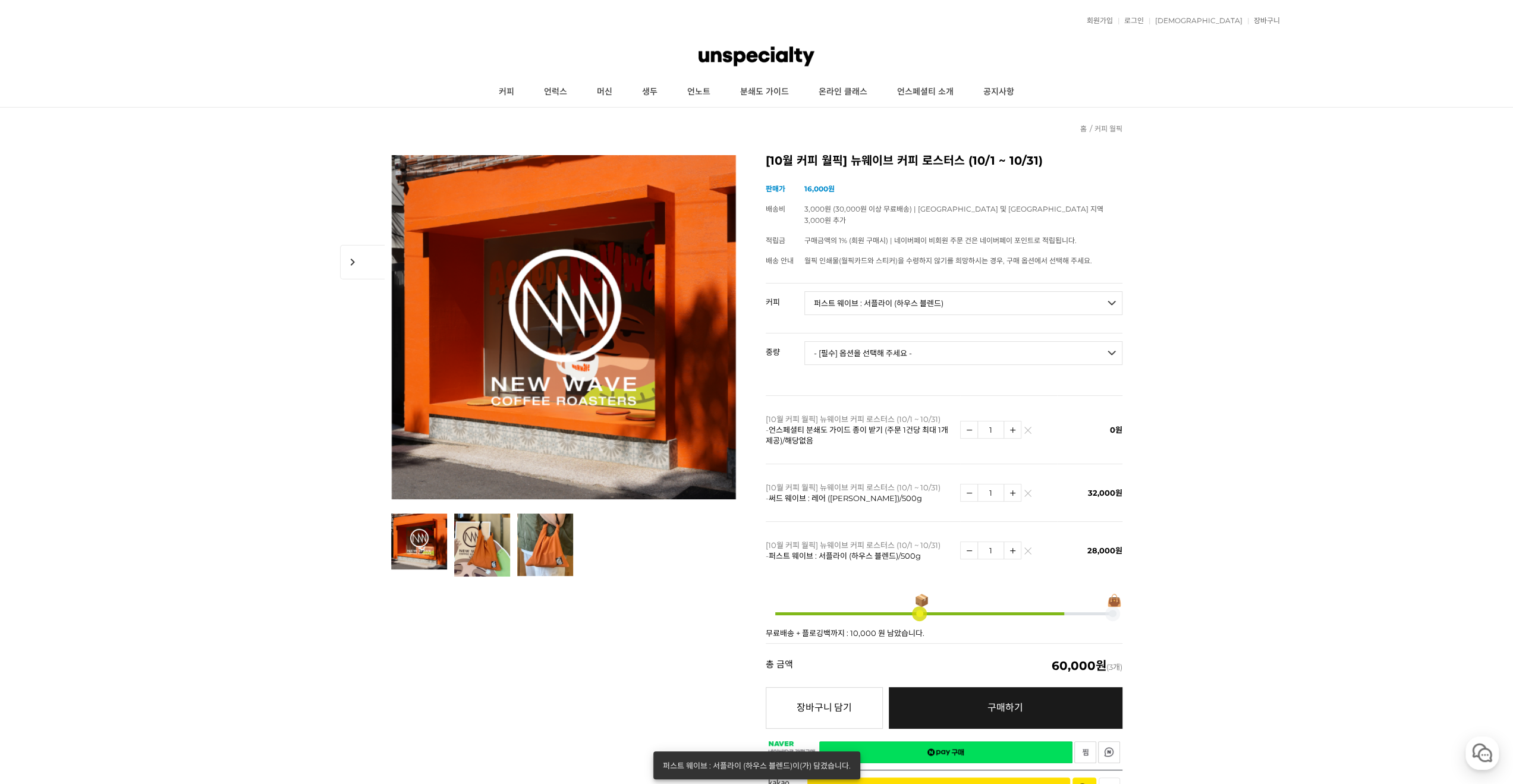
drag, startPoint x: 1259, startPoint y: 534, endPoint x: 1049, endPoint y: 140, distance: 446.5
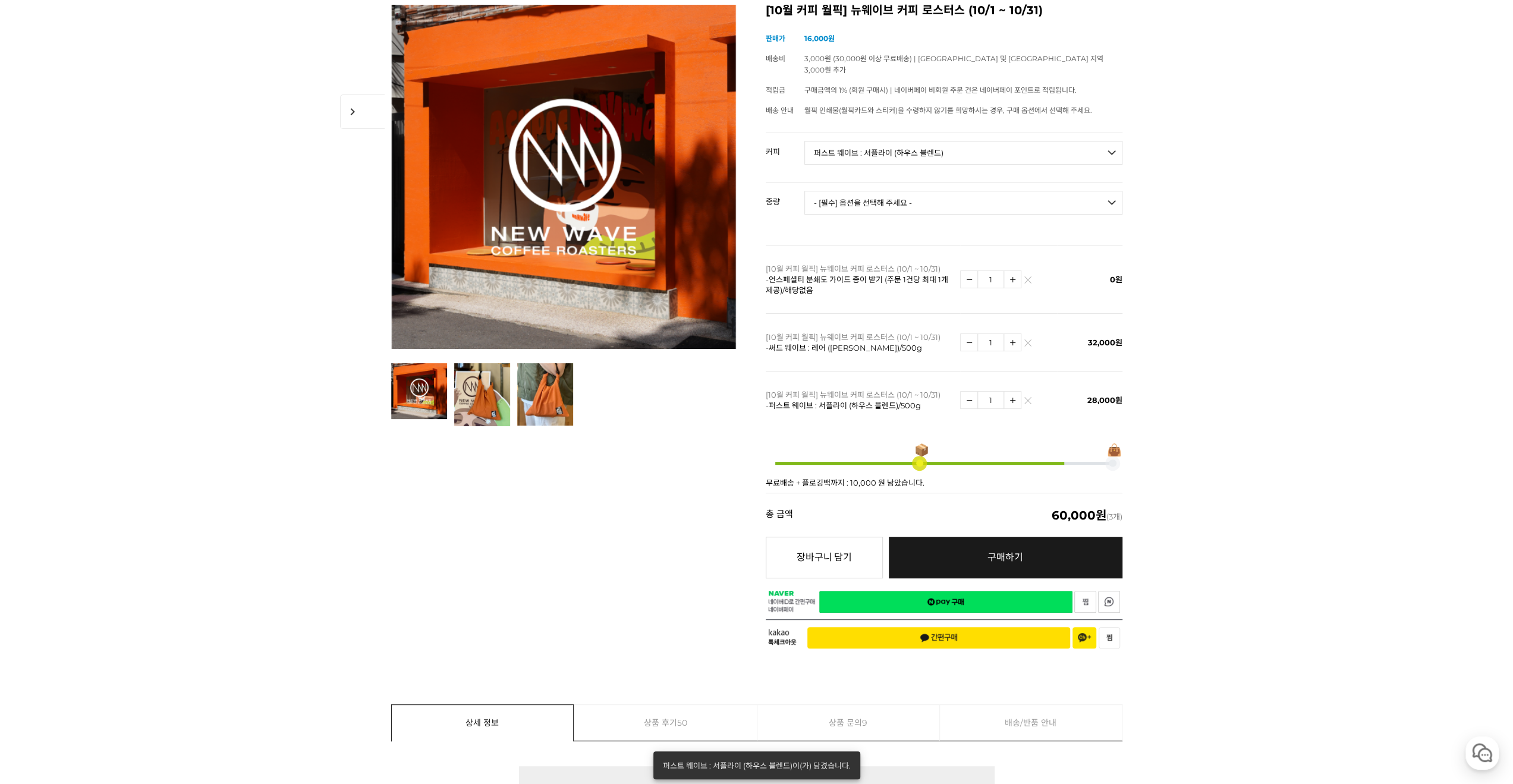
scroll to position [238, 0]
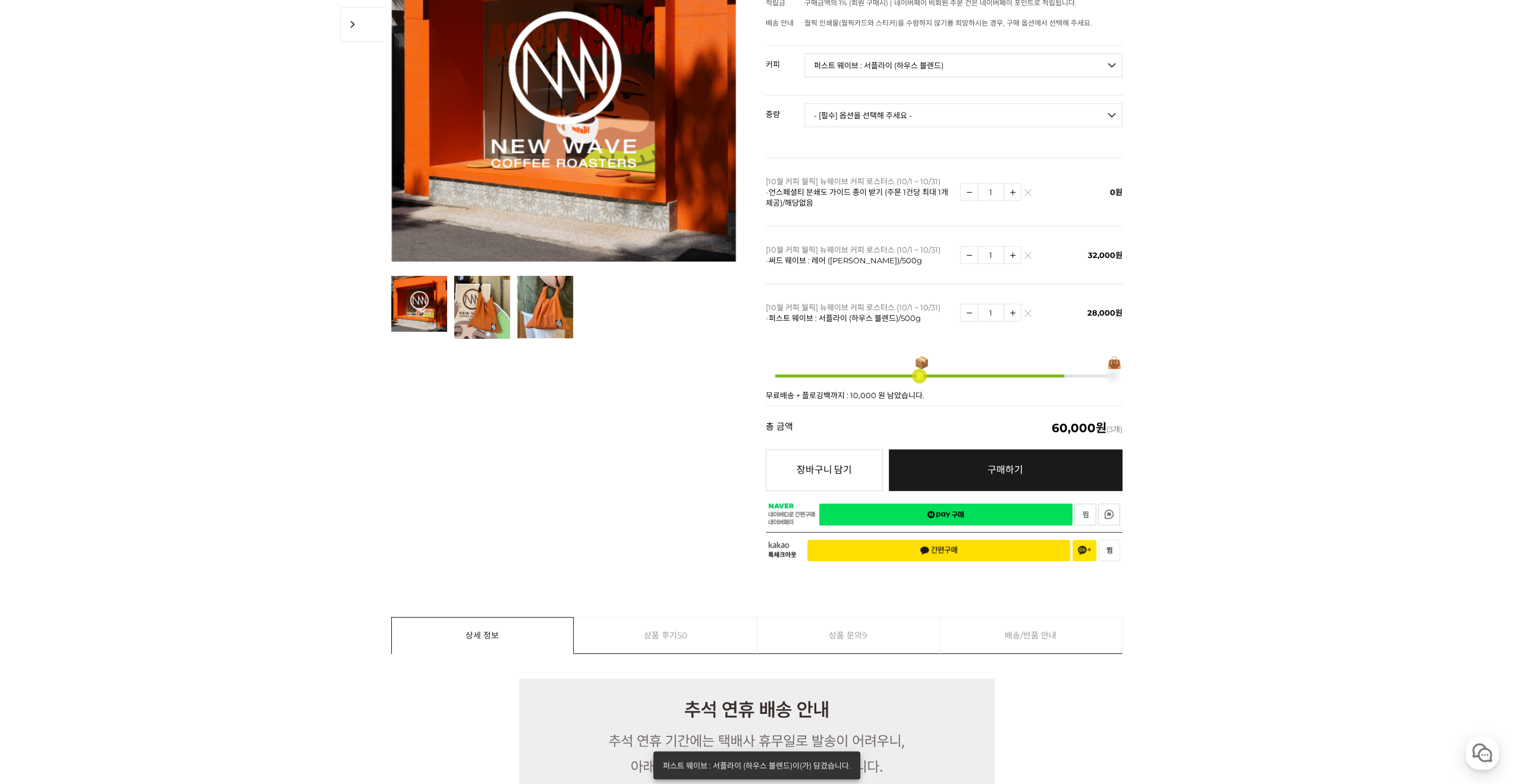
click at [1046, 452] on link "구매하기 예약주문 REGULAR DELIVERY" at bounding box center [1005, 470] width 234 height 41
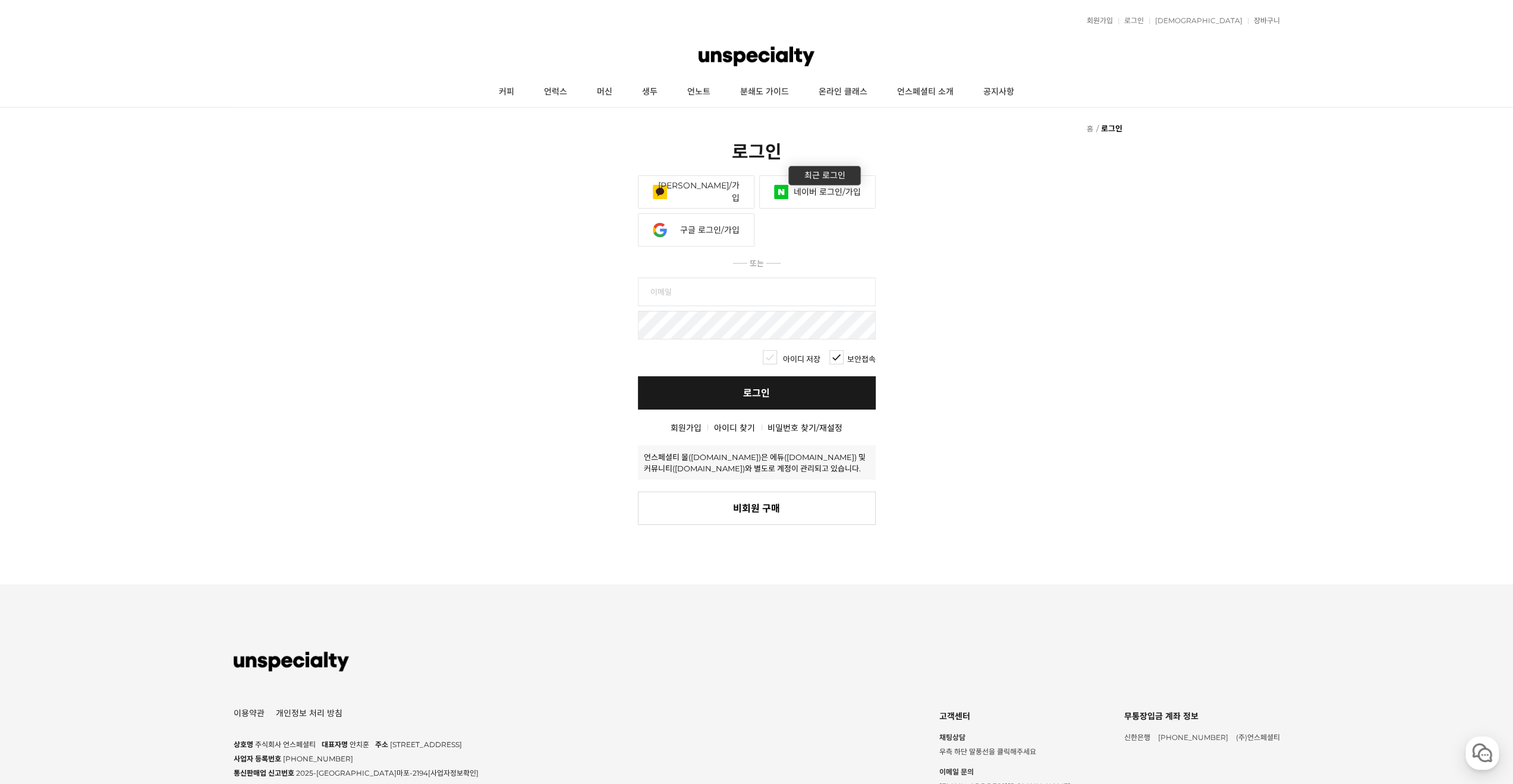
click at [793, 175] on link "네이버 로그인/가입" at bounding box center [817, 191] width 116 height 34
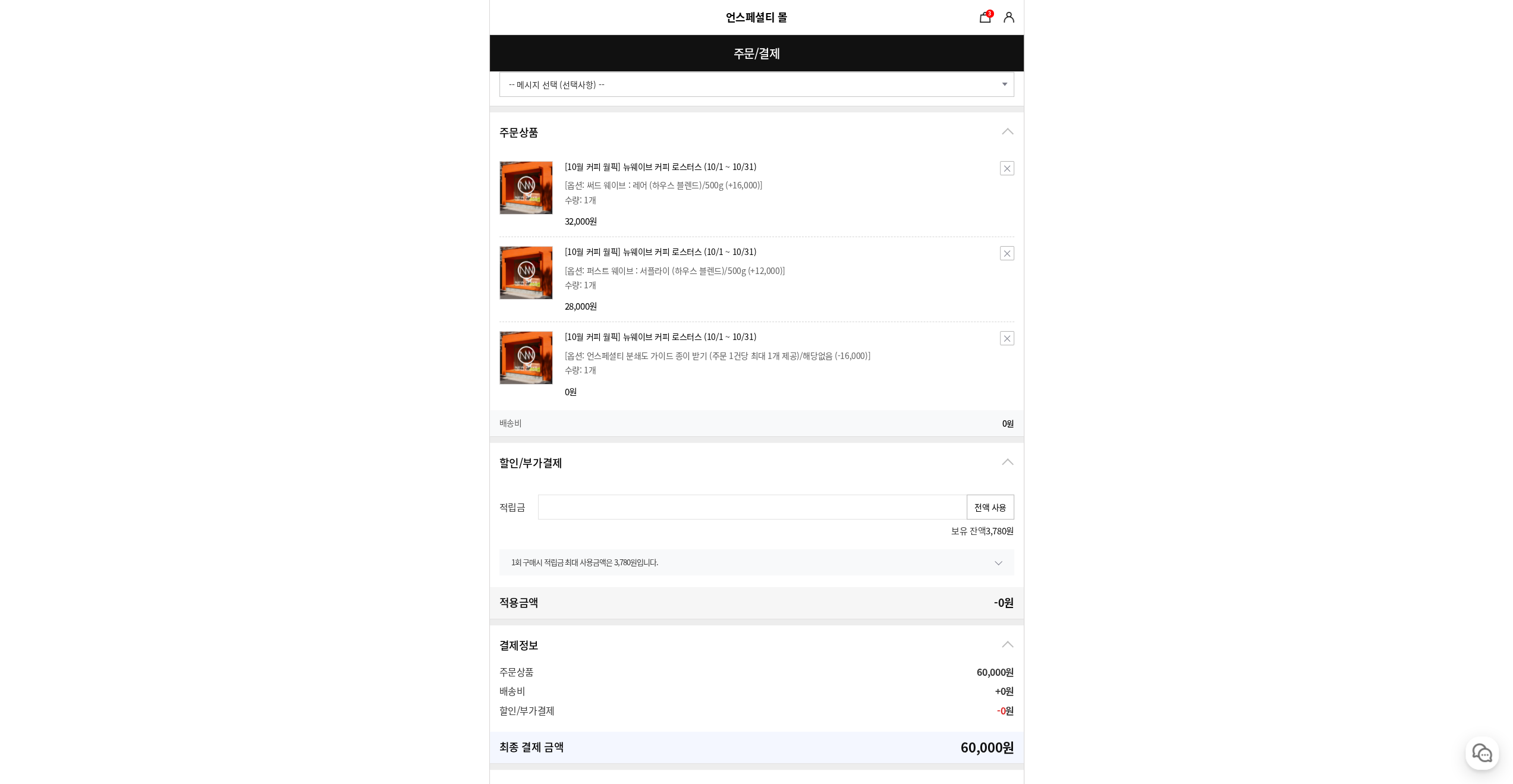
scroll to position [179, 0]
